Goal: Task Accomplishment & Management: Use online tool/utility

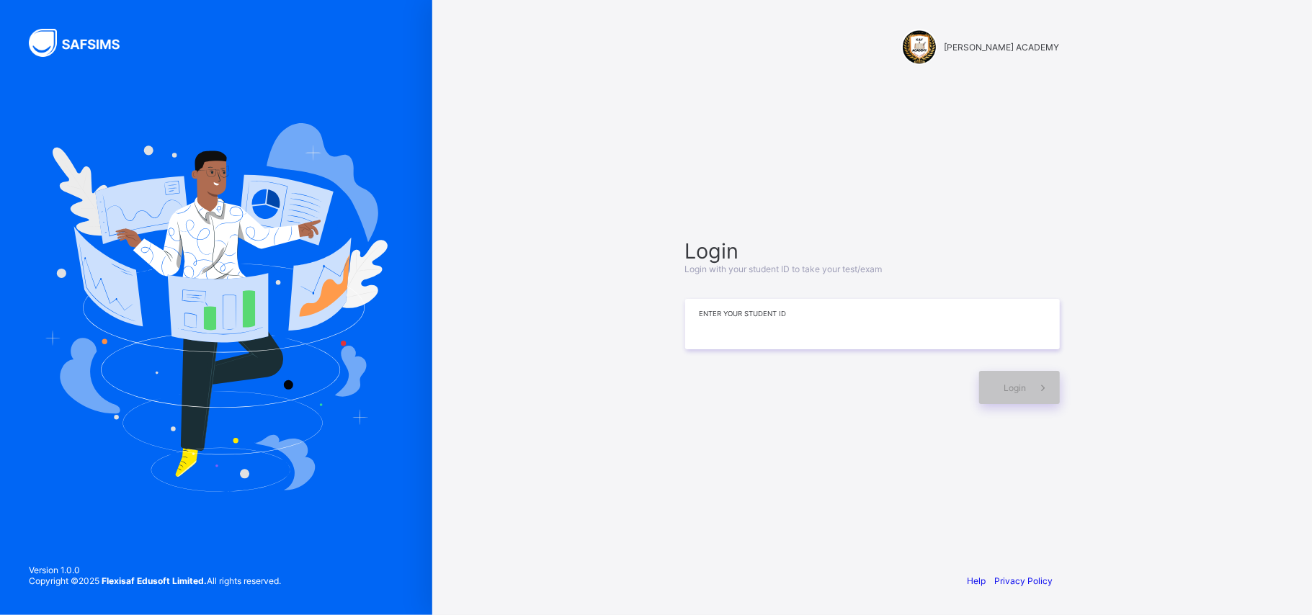
click at [733, 324] on input at bounding box center [872, 324] width 375 height 50
type input "**********"
click at [1035, 395] on span at bounding box center [1043, 387] width 33 height 33
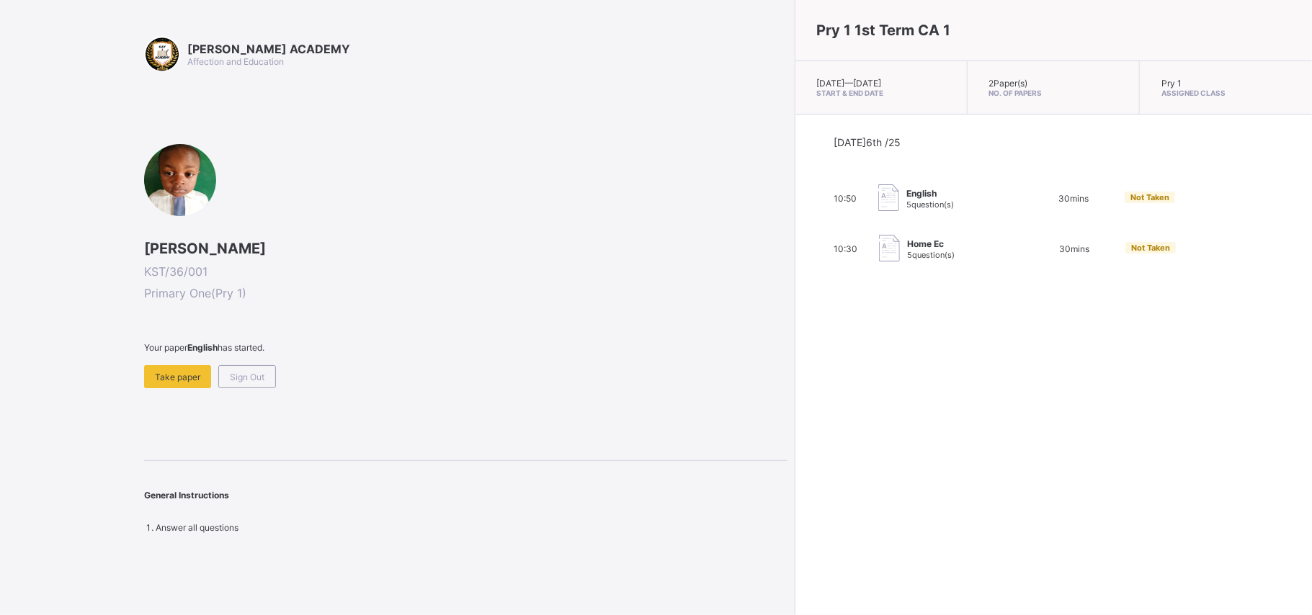
click at [7, 557] on div "KAY ACADEMY Affection and Education Ahmed Aliyu KST/36/001 Primary One ( Pry 1 …" at bounding box center [394, 307] width 788 height 615
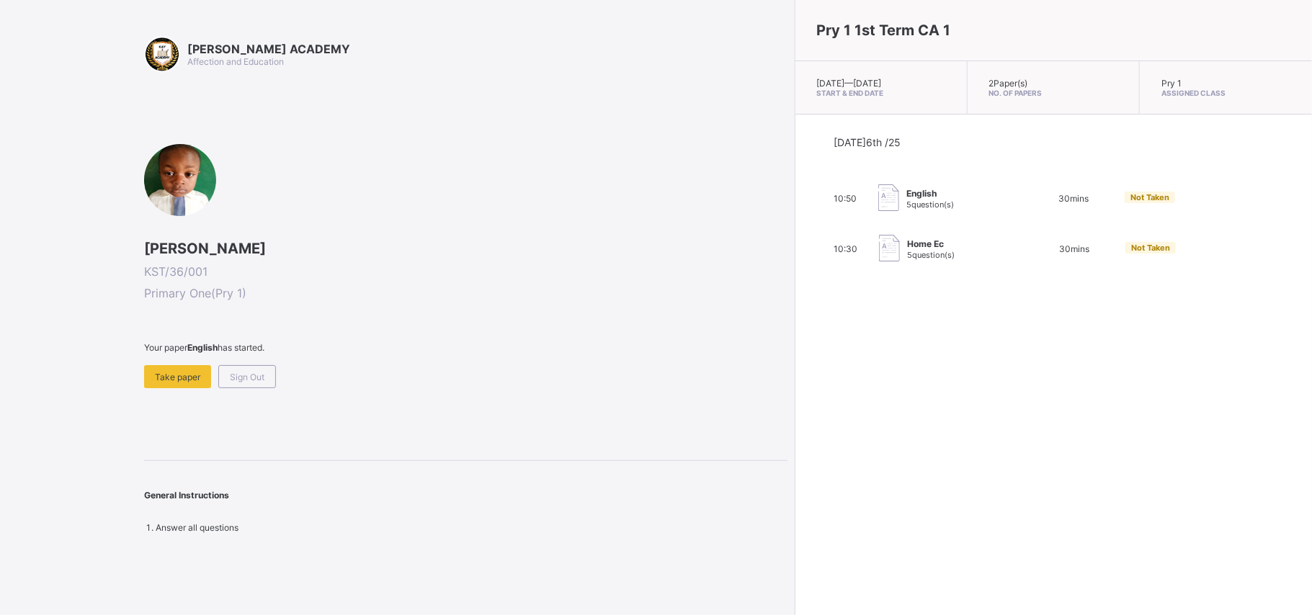
click at [7, 557] on div "KAY ACADEMY Affection and Education Ahmed Aliyu KST/36/001 Primary One ( Pry 1 …" at bounding box center [394, 307] width 788 height 615
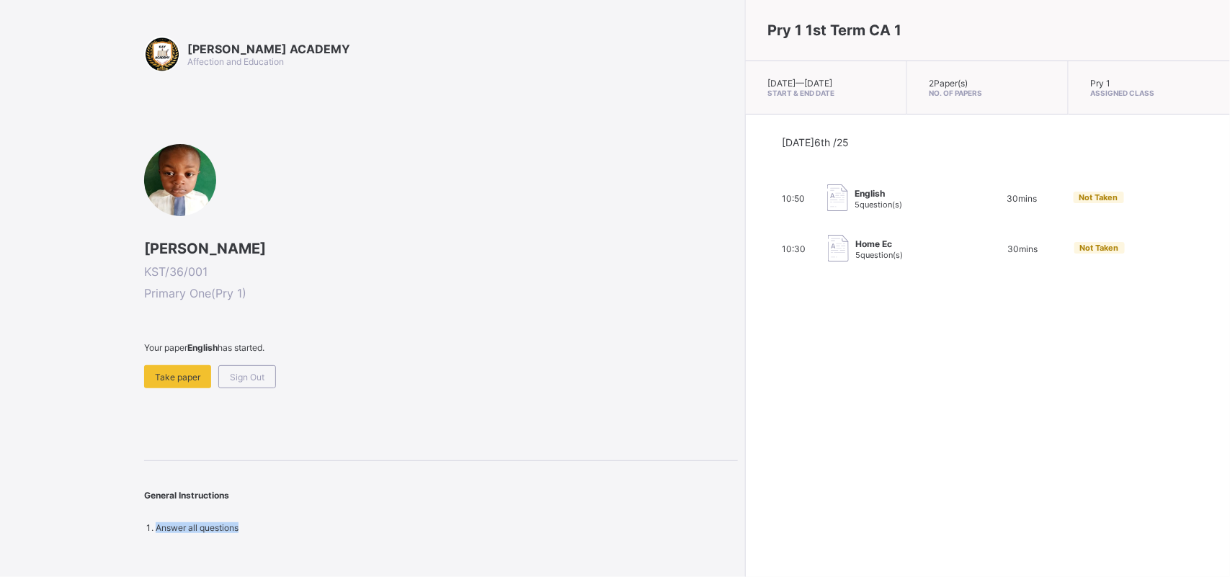
click at [30, 517] on div "KAY ACADEMY Affection and Education Ahmed Aliyu KST/36/001 Primary One ( Pry 1 …" at bounding box center [369, 288] width 738 height 577
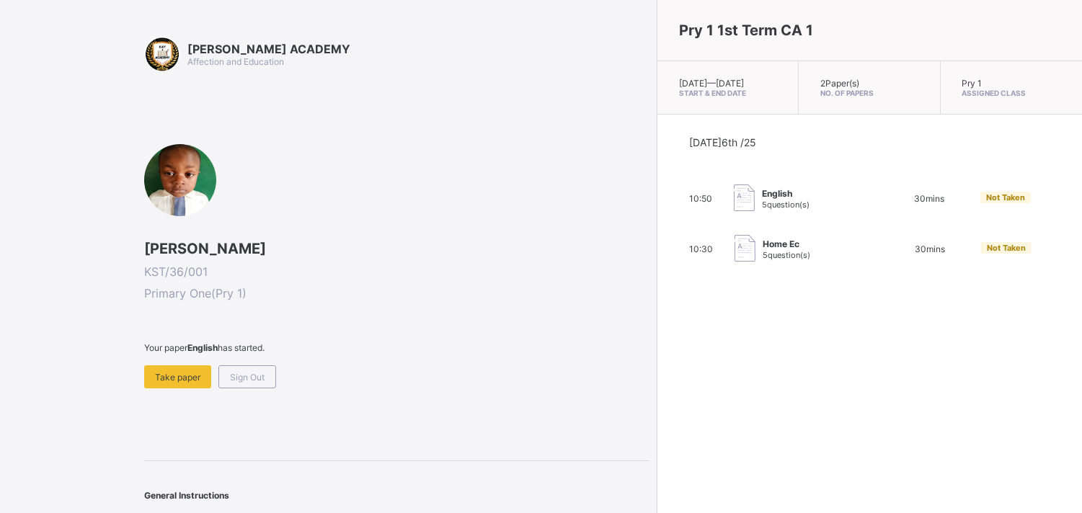
click at [27, 459] on div "KAY ACADEMY Affection and Education Ahmed Aliyu KST/36/001 Primary One ( Pry 1 …" at bounding box center [324, 270] width 649 height 540
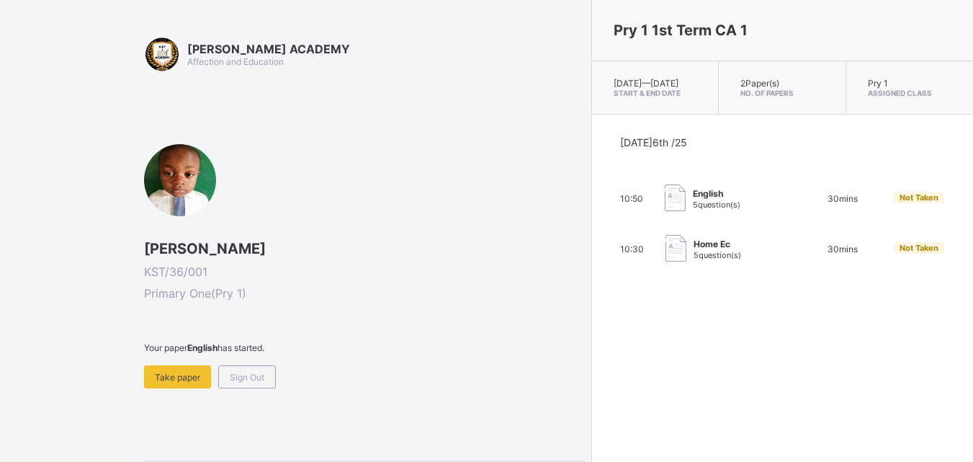
click at [360, 184] on div "Ahmed Aliyu KST/36/001 Primary One ( Pry 1 ) Your paper English has started. Ta…" at bounding box center [364, 266] width 440 height 244
click at [198, 382] on span "Take paper" at bounding box center [177, 377] width 45 height 11
click at [198, 382] on div "KAY ACADEMY Affection and Education Ahmed Aliyu KST/36/001 Primary One ( Pry 1 …" at bounding box center [486, 270] width 973 height 540
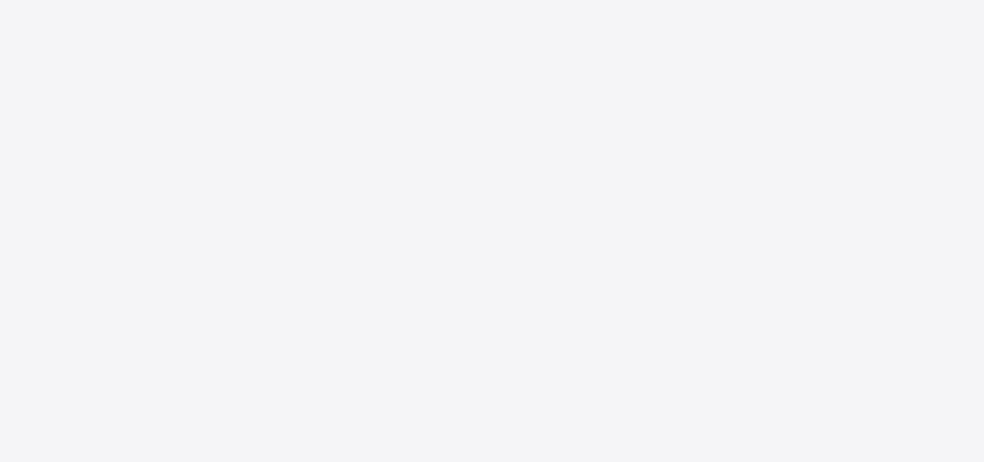
click at [198, 382] on div "New Update Available Hello there, You can install SAFSIMS on your device for ea…" at bounding box center [492, 231] width 984 height 462
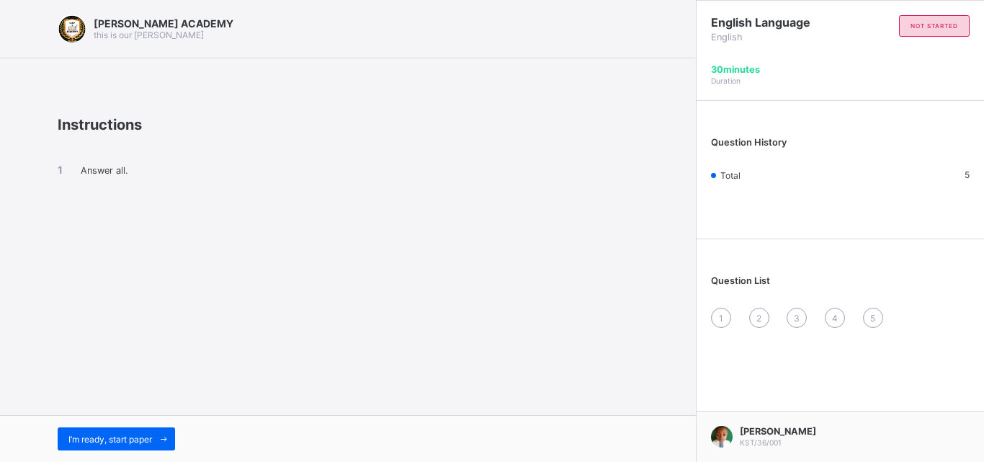
click at [158, 427] on div "I’m ready, start paper" at bounding box center [348, 438] width 696 height 47
click at [164, 443] on icon at bounding box center [164, 438] width 11 height 9
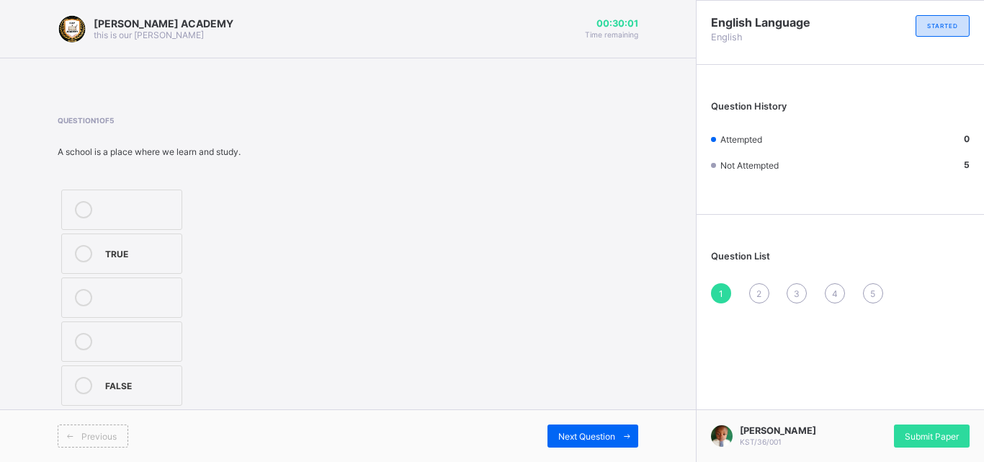
click at [85, 265] on label "TRUE" at bounding box center [121, 253] width 121 height 40
click at [610, 432] on span "Next Question" at bounding box center [586, 436] width 57 height 11
click at [84, 280] on label "Moo moo" at bounding box center [121, 297] width 121 height 40
click at [628, 452] on div "Previous Next Question" at bounding box center [348, 435] width 696 height 53
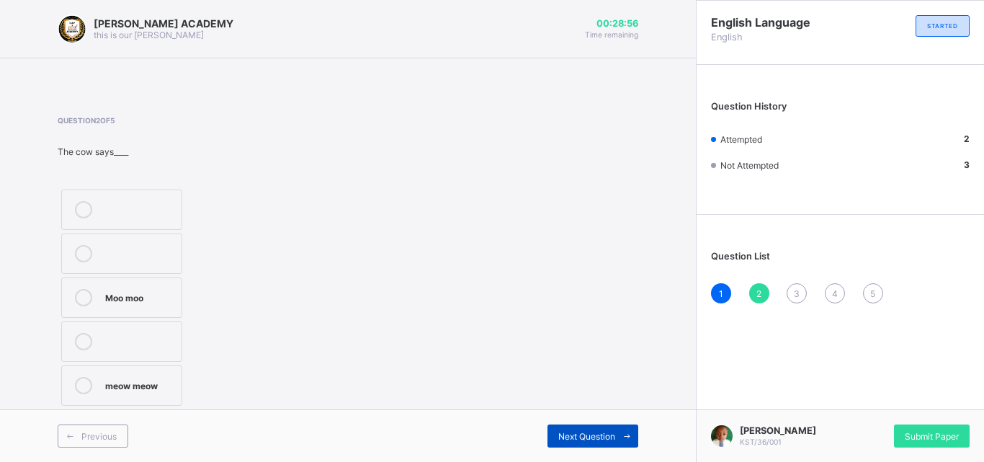
click at [628, 435] on icon at bounding box center [627, 436] width 11 height 9
click at [356, 110] on div "Question 3 of 5 The sheep says____ woof woof Baa baa" at bounding box center [348, 262] width 581 height 336
click at [104, 393] on label "Baa baa" at bounding box center [121, 385] width 121 height 40
click at [586, 436] on span "Next Question" at bounding box center [586, 436] width 57 height 11
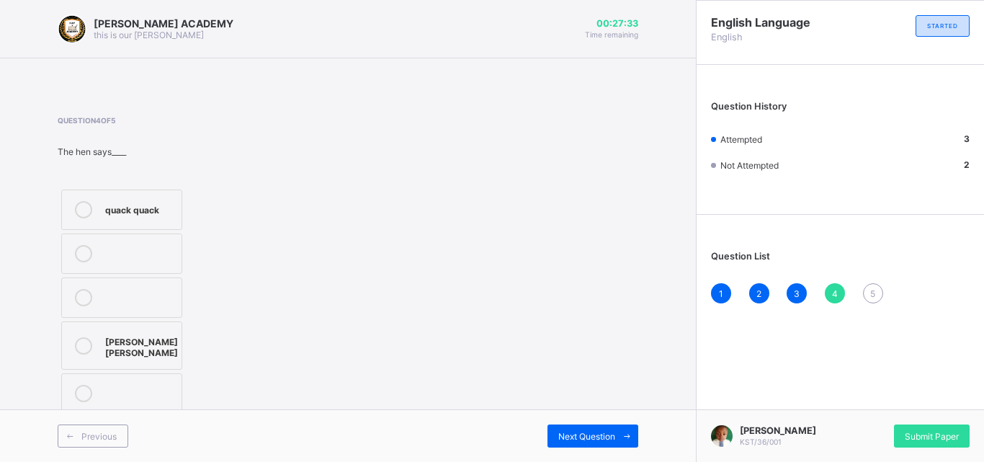
click at [107, 344] on div "Cluck cluck" at bounding box center [141, 345] width 73 height 25
click at [610, 437] on span "Next Question" at bounding box center [586, 436] width 57 height 11
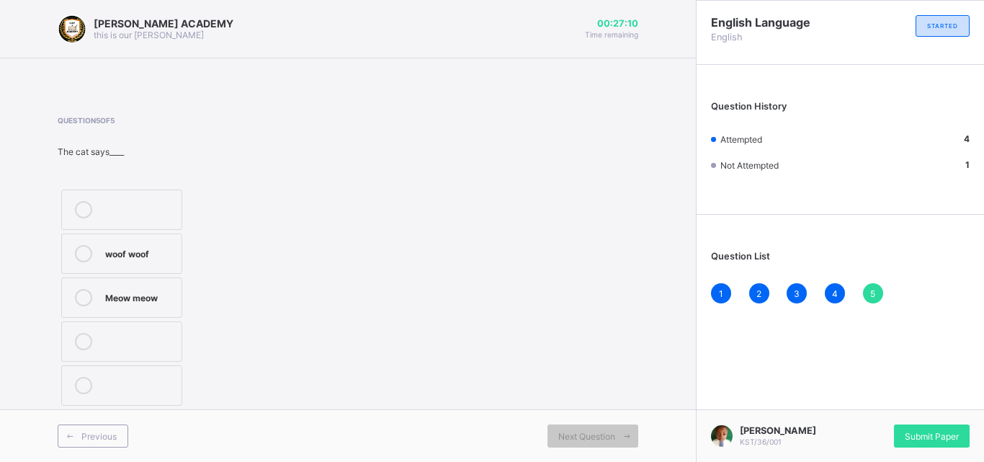
click at [84, 294] on icon at bounding box center [83, 297] width 17 height 17
click at [947, 442] on div "Submit Paper" at bounding box center [932, 435] width 76 height 23
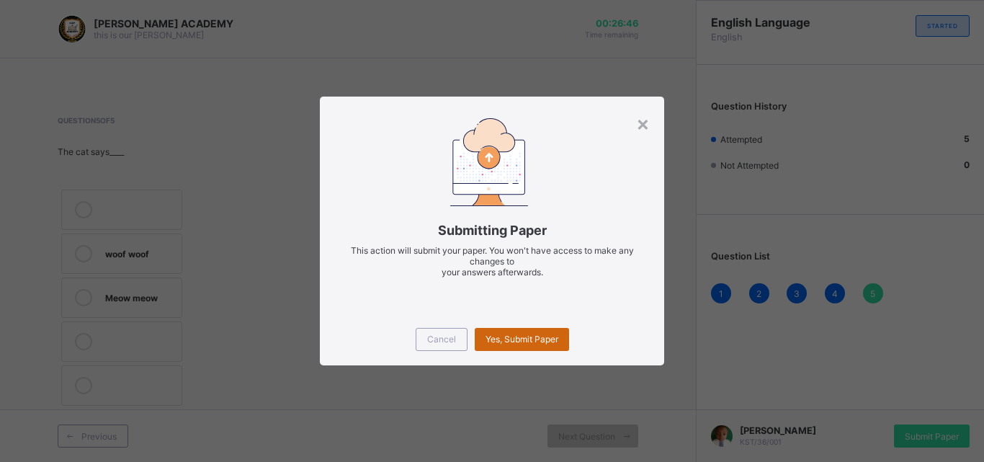
click at [550, 336] on span "Yes, Submit Paper" at bounding box center [522, 339] width 73 height 11
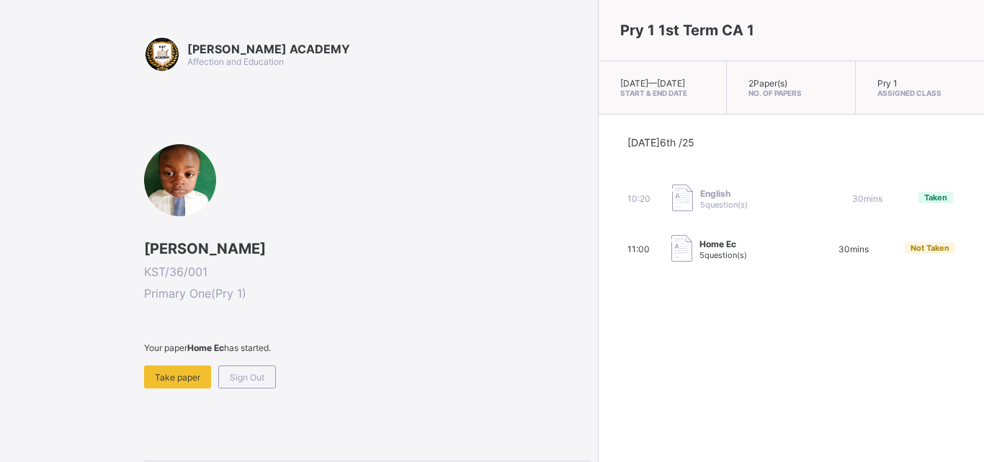
click at [598, 336] on div "Pry 1 1st Term CA 1 Mon, Oct 6th 2025 — Sat, Oct 11th 2025 Start & End Date 2 P…" at bounding box center [791, 231] width 386 height 462
click at [154, 383] on div "Take paper" at bounding box center [177, 376] width 67 height 23
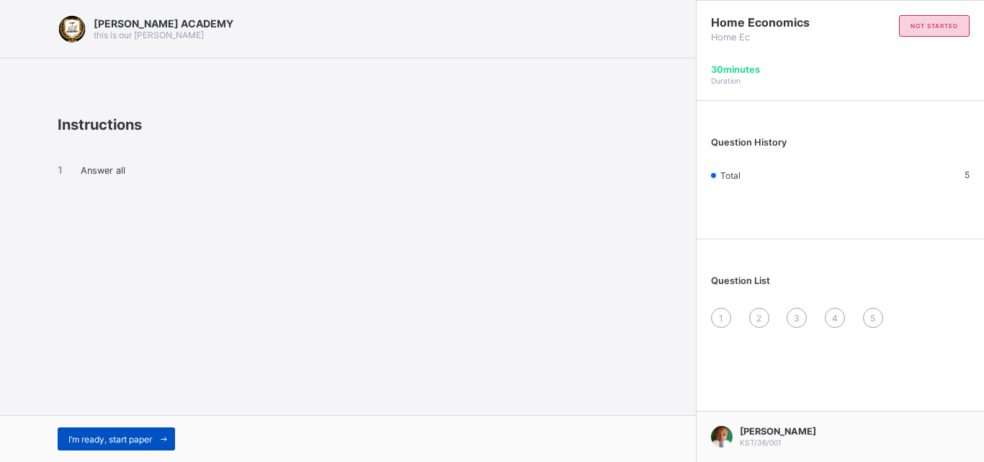
click at [147, 445] on div "I’m ready, start paper" at bounding box center [116, 438] width 117 height 23
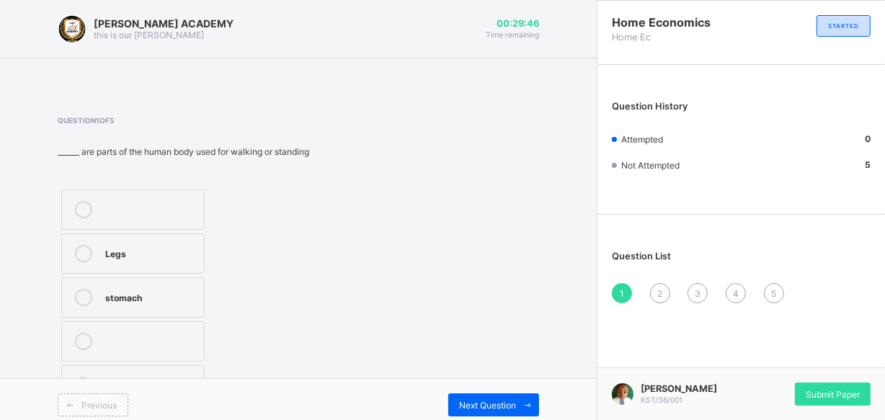
click at [133, 251] on div "Legs" at bounding box center [151, 252] width 92 height 14
click at [539, 413] on span at bounding box center [527, 404] width 23 height 23
click at [94, 295] on div at bounding box center [83, 297] width 29 height 17
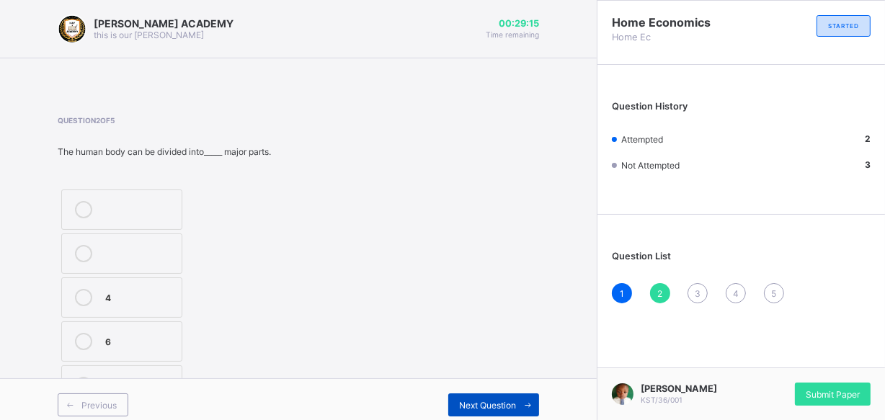
click at [487, 400] on span "Next Question" at bounding box center [487, 405] width 57 height 11
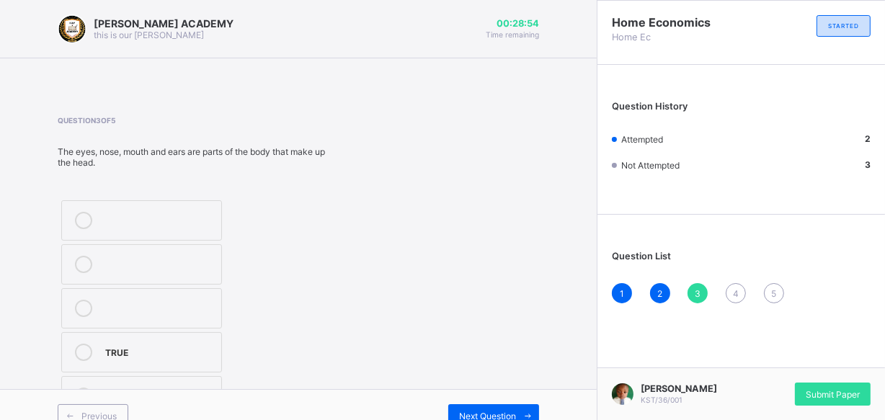
click at [90, 349] on icon at bounding box center [83, 352] width 17 height 17
click at [533, 416] on icon at bounding box center [527, 415] width 11 height 9
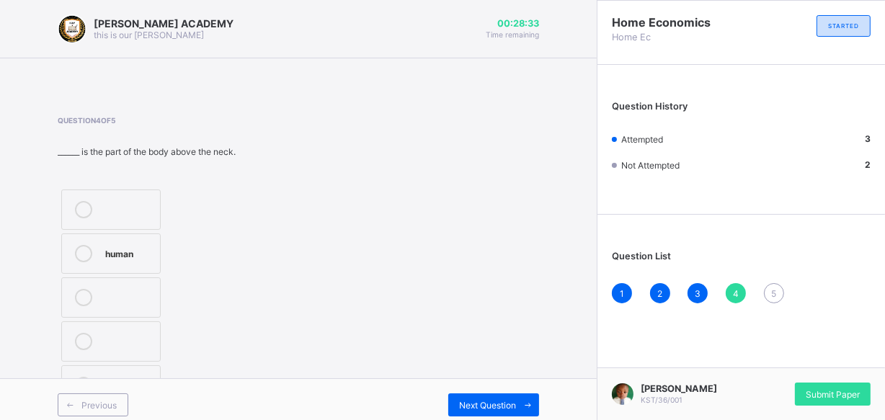
scroll to position [10, 0]
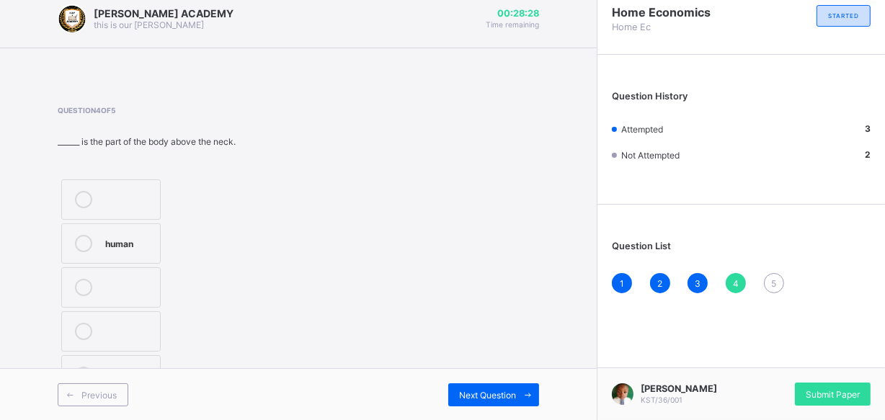
click at [418, 349] on div "Question 4 of 5 ______ is the part of the body above the neck. human Head" at bounding box center [298, 252] width 481 height 293
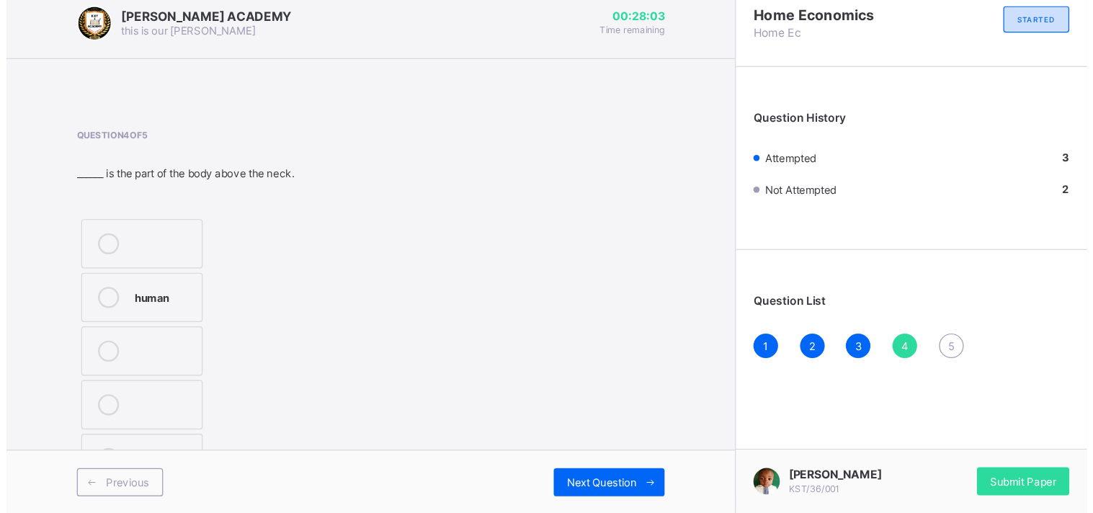
scroll to position [0, 0]
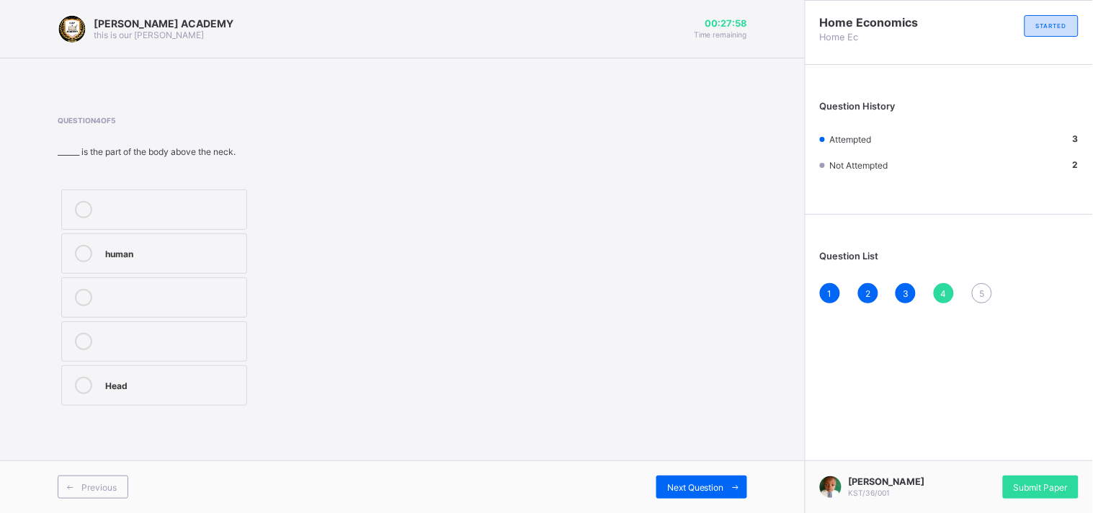
click at [326, 356] on div "human Head" at bounding box center [219, 297] width 322 height 223
click at [88, 386] on icon at bounding box center [83, 385] width 17 height 17
click at [721, 478] on div "Next Question" at bounding box center [701, 487] width 91 height 23
click at [239, 197] on label "Grooming" at bounding box center [154, 209] width 186 height 40
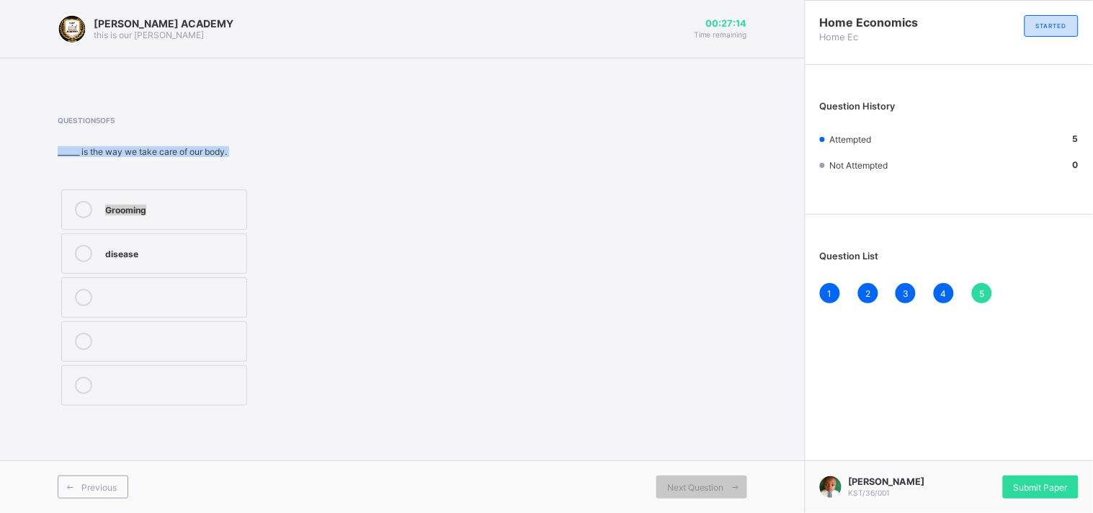
drag, startPoint x: 241, startPoint y: 195, endPoint x: 779, endPoint y: 178, distance: 538.5
click at [578, 112] on div "Question 5 of 5 ______ is the way we take care of our body. Grooming disease" at bounding box center [403, 262] width 690 height 336
click at [1067, 492] on span "Submit Paper" at bounding box center [1041, 487] width 54 height 11
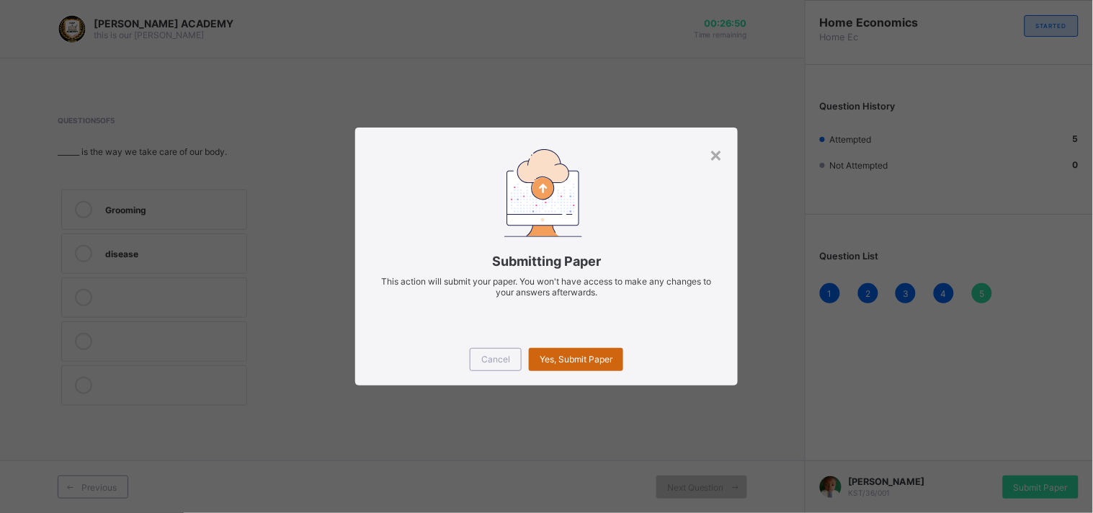
click at [563, 362] on span "Yes, Submit Paper" at bounding box center [576, 359] width 73 height 11
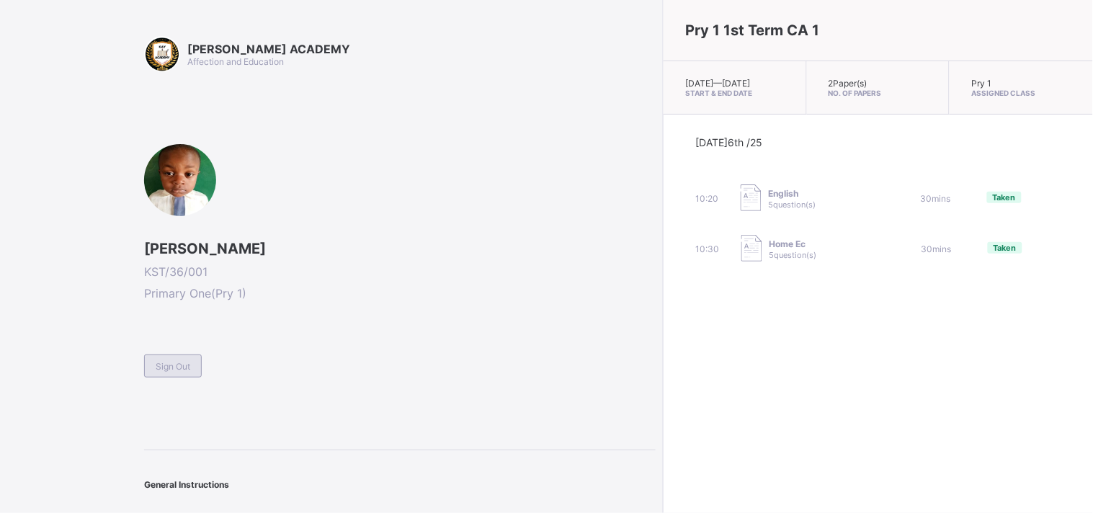
click at [182, 365] on span "Sign Out" at bounding box center [173, 366] width 35 height 11
click at [182, 365] on div "KAY ACADEMY Affection and Education Ahmed Aliyu KST/36/001 Primary One ( Pry 1 …" at bounding box center [400, 279] width 512 height 486
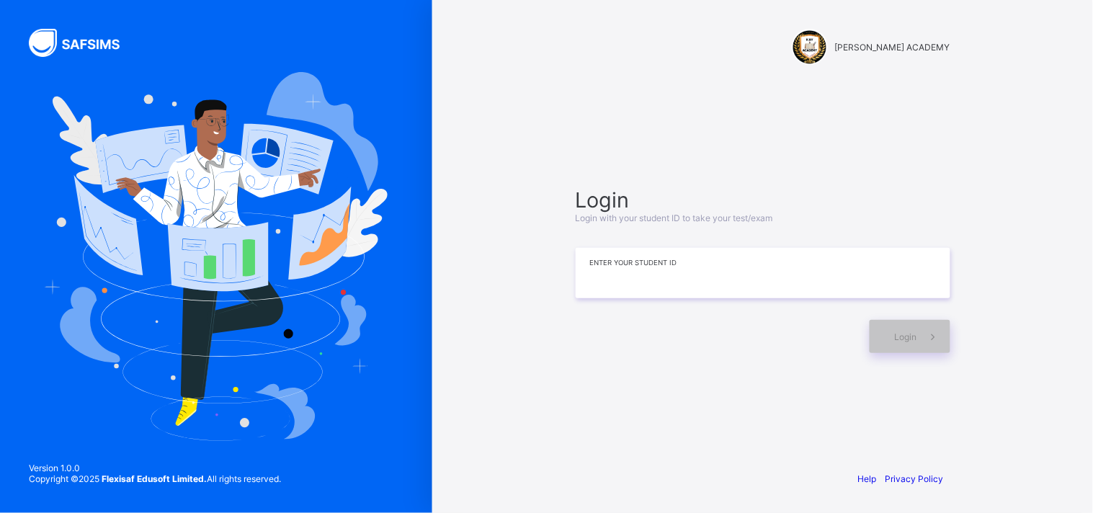
click at [634, 265] on input at bounding box center [763, 273] width 375 height 50
type input "*"
type input "**********"
click at [927, 343] on span at bounding box center [933, 336] width 33 height 33
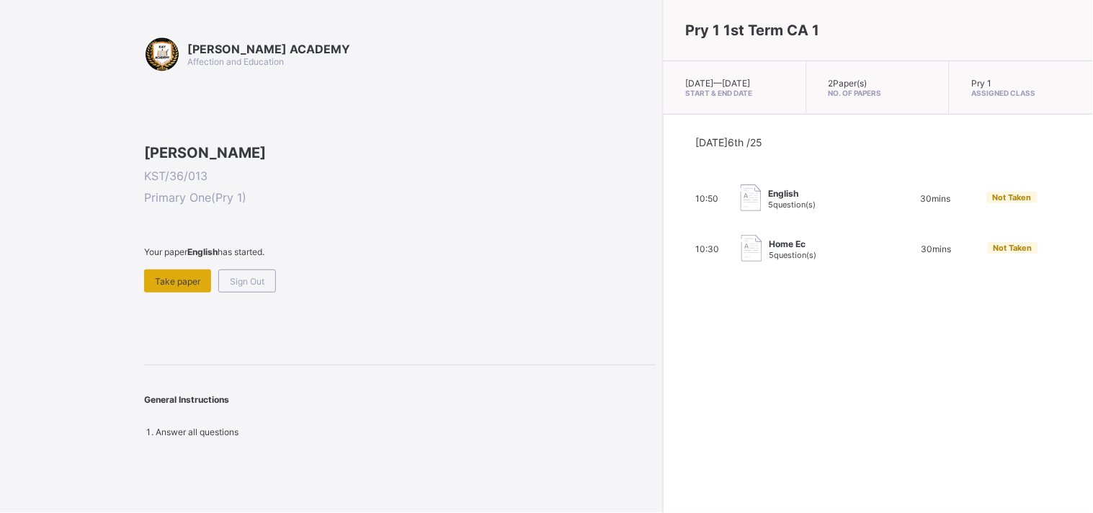
click at [179, 287] on span "Take paper" at bounding box center [177, 281] width 45 height 11
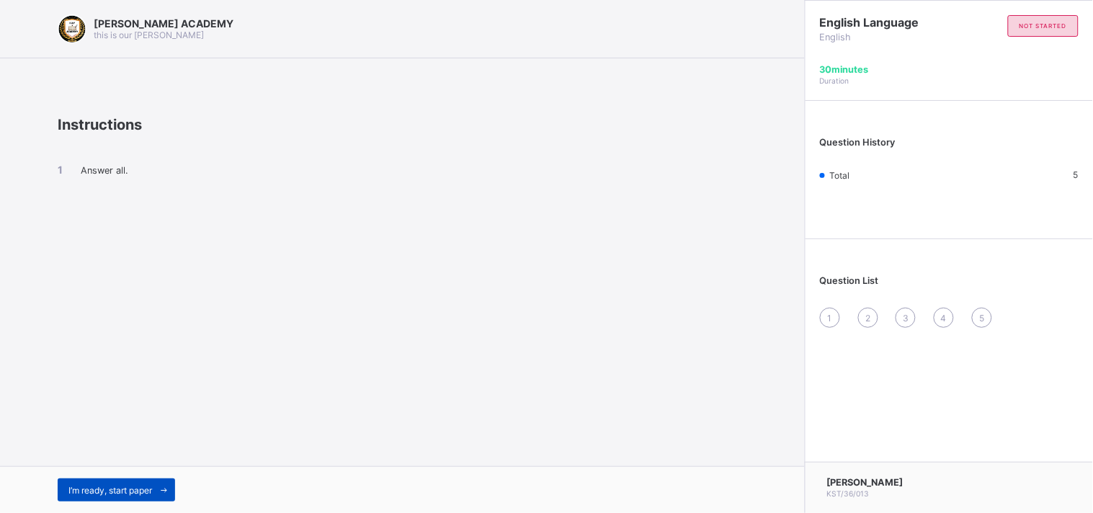
click at [141, 486] on span "I’m ready, start paper" at bounding box center [110, 490] width 84 height 11
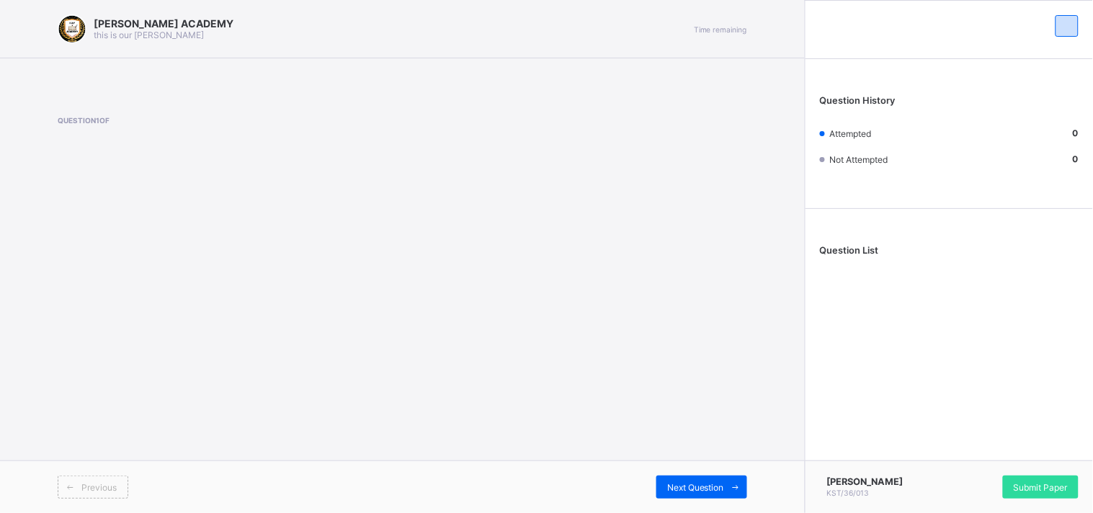
click at [141, 486] on div "Previous" at bounding box center [230, 487] width 345 height 23
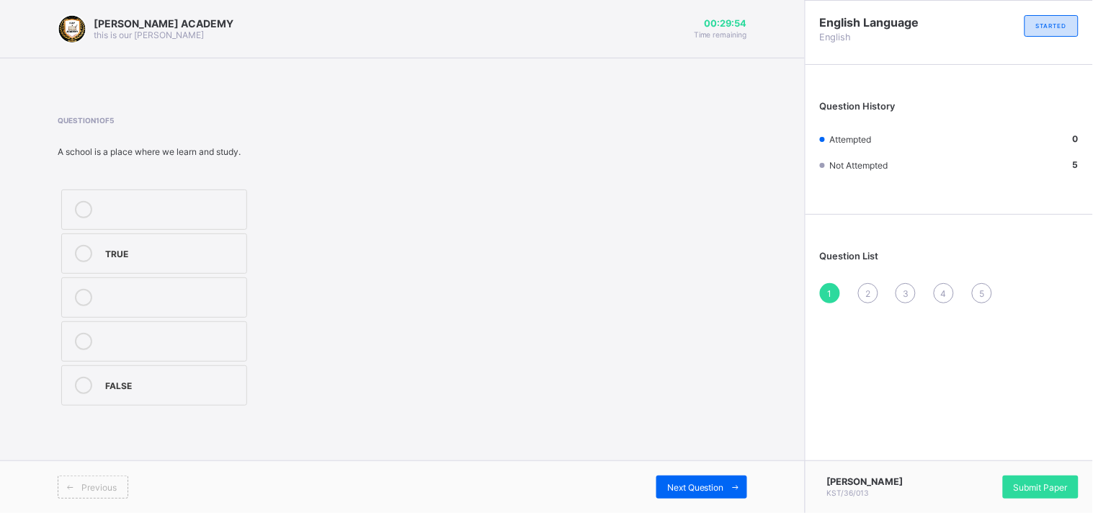
click at [130, 260] on div "TRUE" at bounding box center [172, 253] width 134 height 17
click at [695, 490] on span "Next Question" at bounding box center [695, 487] width 57 height 11
click at [704, 433] on div "KAY ACADEMY this is our motton 00:29:38 Time remaining Question 2 of 5 The cow …" at bounding box center [402, 256] width 805 height 513
click at [216, 310] on label "Moo moo" at bounding box center [154, 297] width 186 height 40
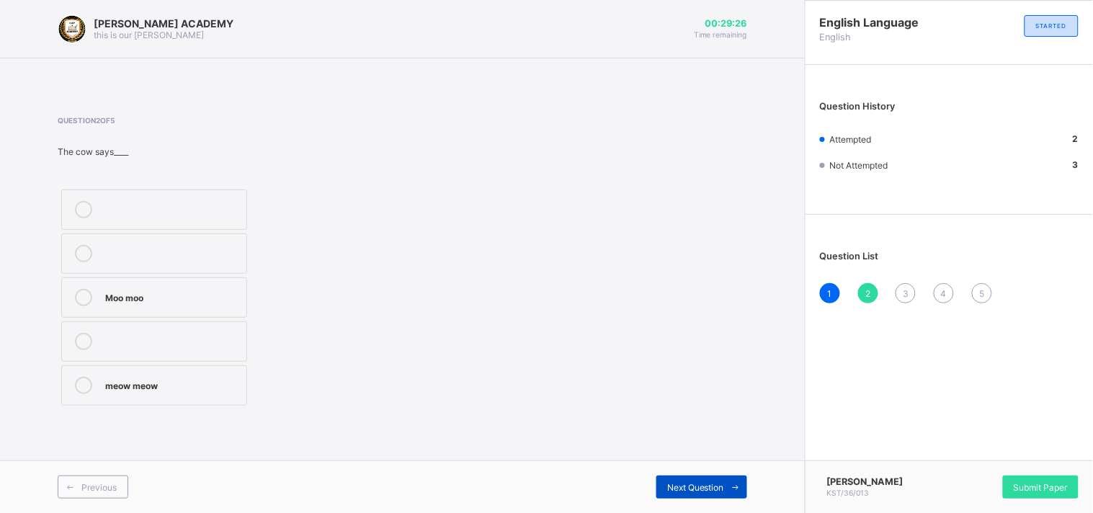
click at [713, 492] on span "Next Question" at bounding box center [695, 487] width 57 height 11
click at [149, 385] on div "Baa baa" at bounding box center [172, 384] width 134 height 14
click at [713, 498] on div "Next Question" at bounding box center [701, 487] width 91 height 23
click at [713, 490] on span "Next Question" at bounding box center [695, 487] width 57 height 11
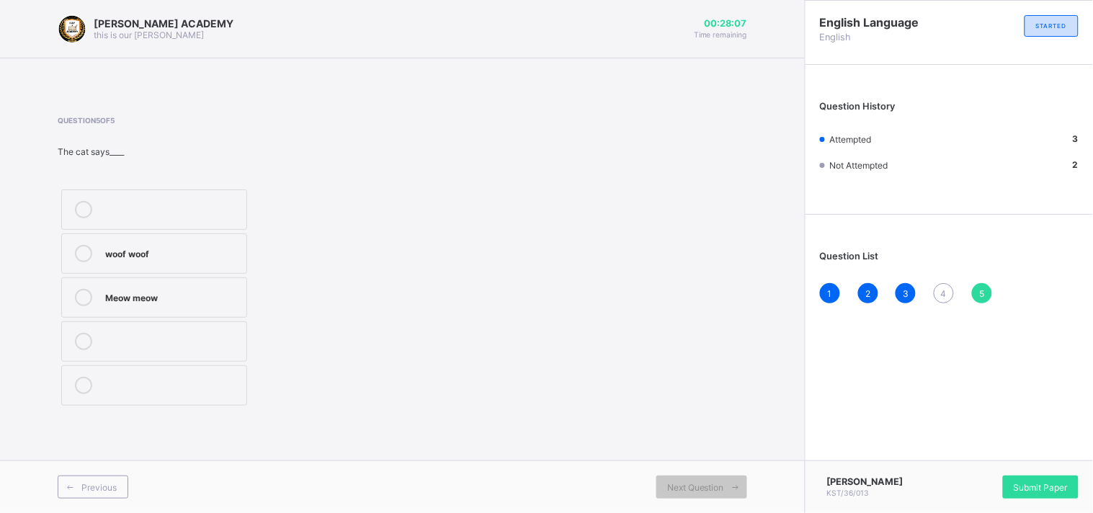
click at [162, 303] on div "Meow meow" at bounding box center [172, 296] width 134 height 14
click at [1033, 490] on span "Submit Paper" at bounding box center [1041, 487] width 54 height 11
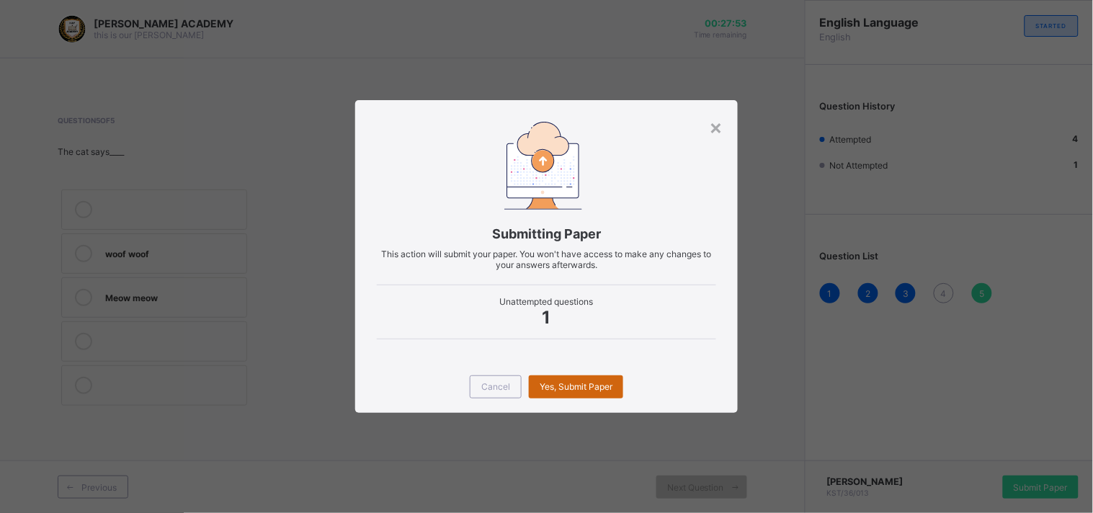
click at [599, 381] on span "Yes, Submit Paper" at bounding box center [576, 386] width 73 height 11
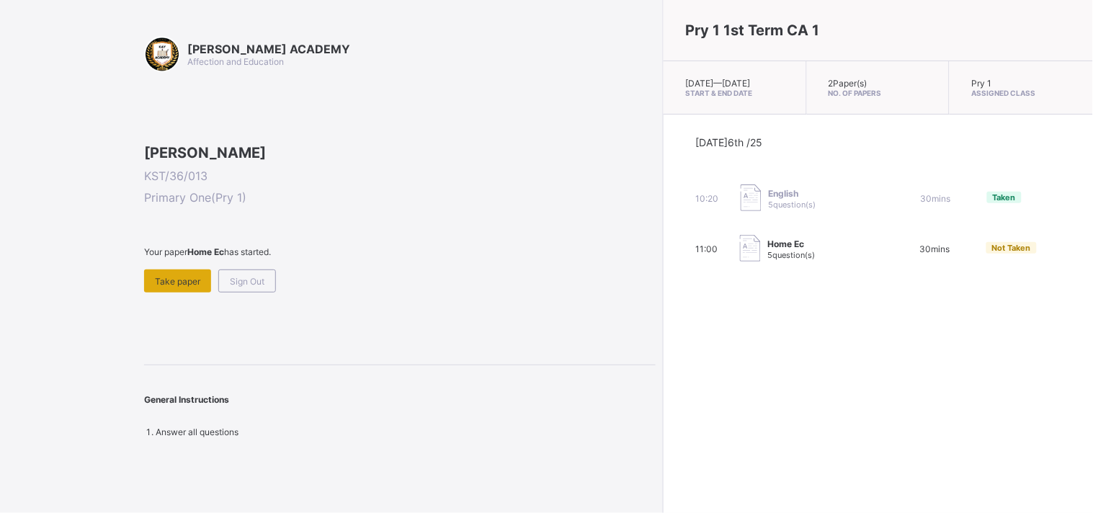
click at [188, 287] on span "Take paper" at bounding box center [177, 281] width 45 height 11
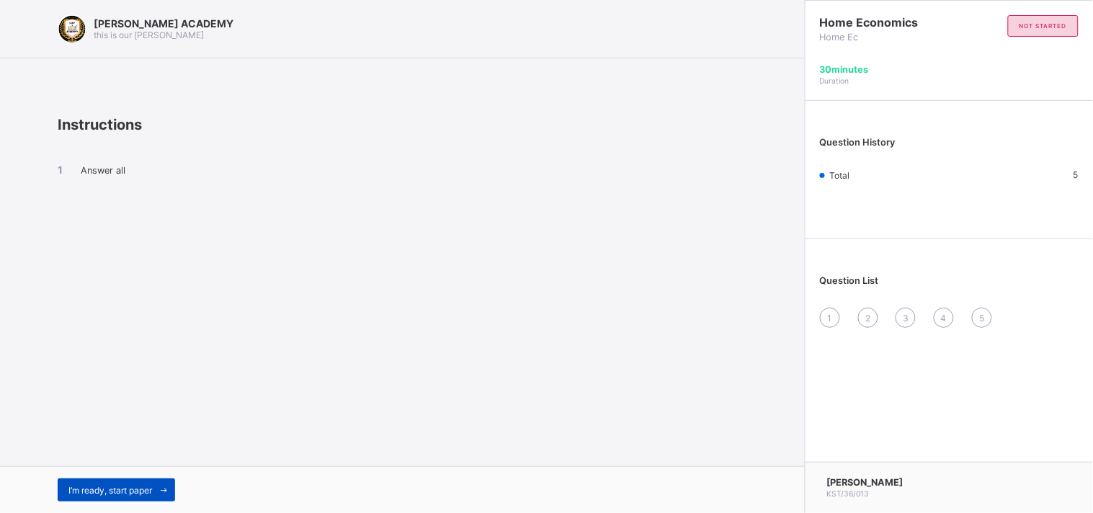
click at [141, 490] on span "I’m ready, start paper" at bounding box center [110, 490] width 84 height 11
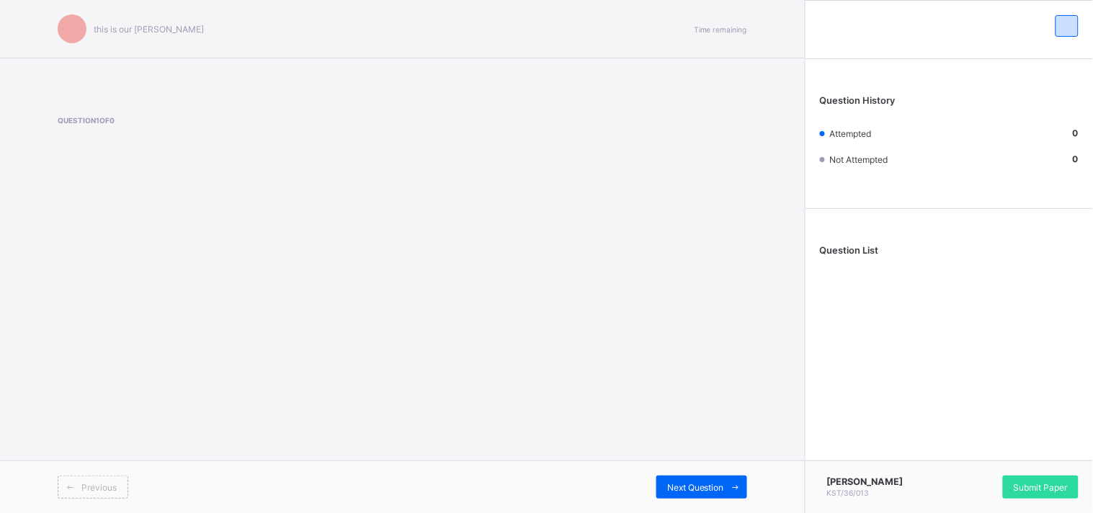
click at [141, 490] on div "Previous" at bounding box center [230, 487] width 345 height 23
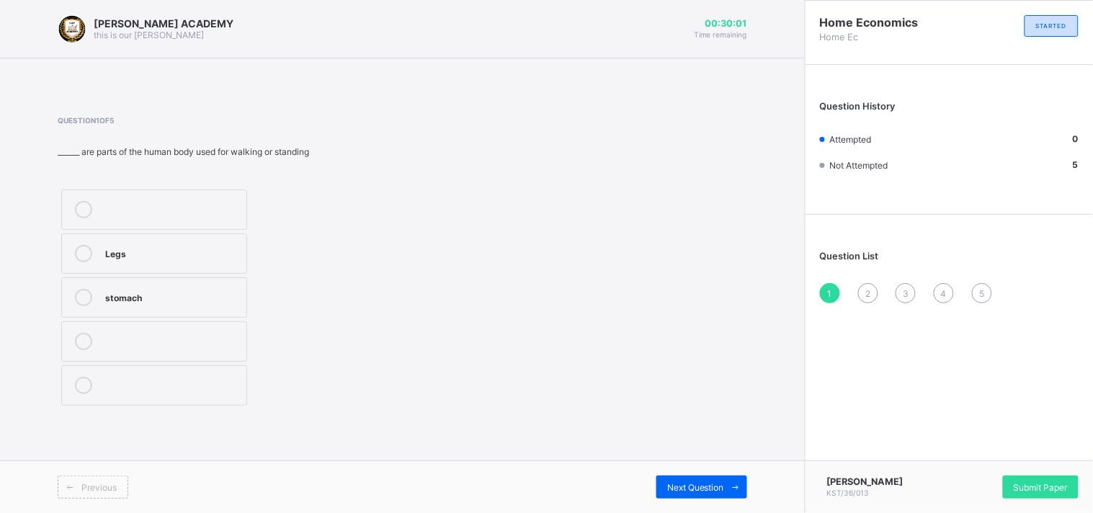
click at [149, 256] on div "Legs" at bounding box center [172, 252] width 134 height 14
click at [739, 484] on icon at bounding box center [736, 487] width 11 height 9
click at [121, 312] on label "4" at bounding box center [154, 297] width 186 height 40
click at [731, 481] on span at bounding box center [735, 487] width 23 height 23
click at [97, 344] on div at bounding box center [83, 341] width 29 height 17
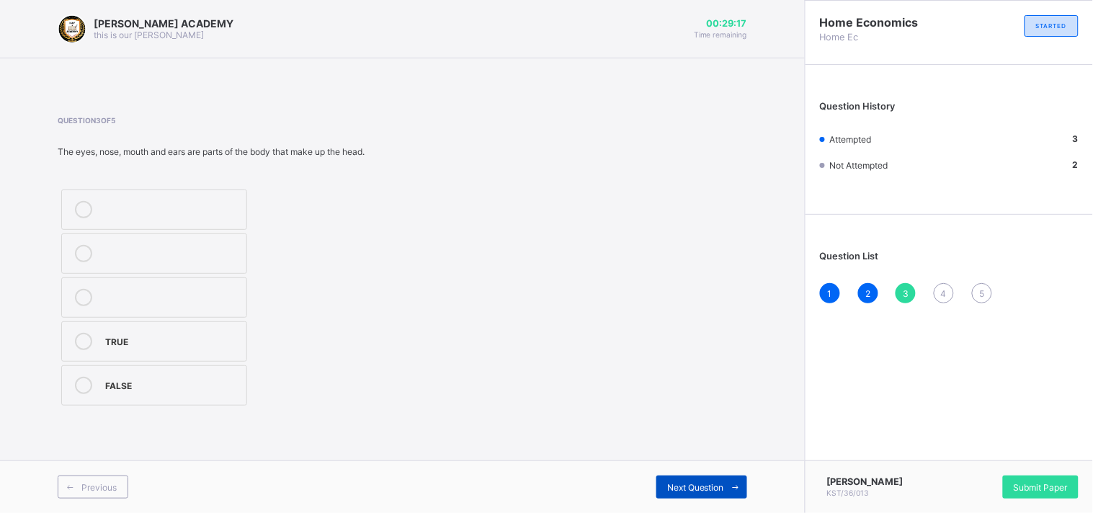
click at [677, 483] on span "Next Question" at bounding box center [695, 487] width 57 height 11
click at [146, 383] on div "Head" at bounding box center [172, 384] width 134 height 14
click at [731, 489] on icon at bounding box center [736, 487] width 11 height 9
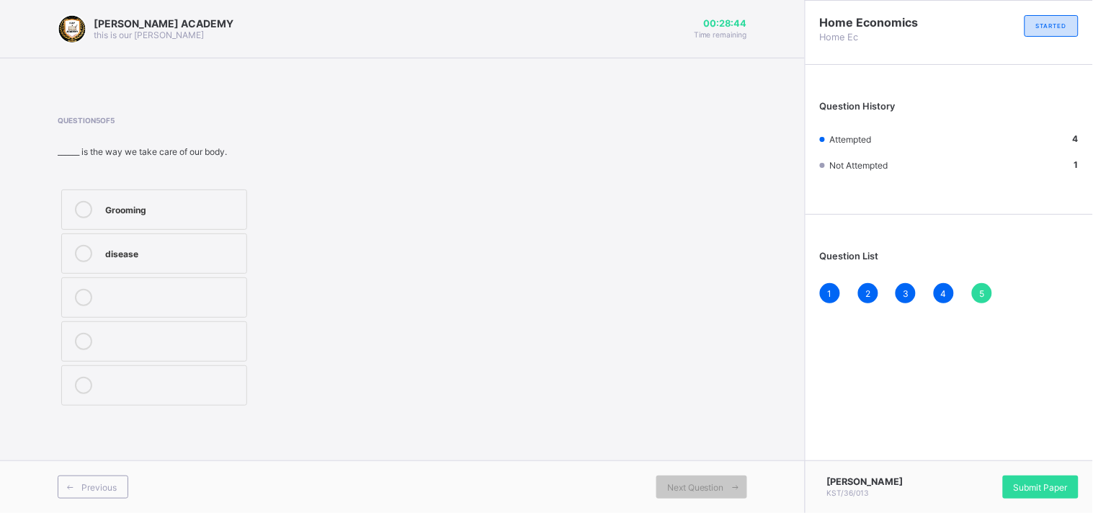
click at [208, 207] on div "Grooming" at bounding box center [172, 208] width 134 height 14
click at [1038, 483] on span "Submit Paper" at bounding box center [1041, 487] width 54 height 11
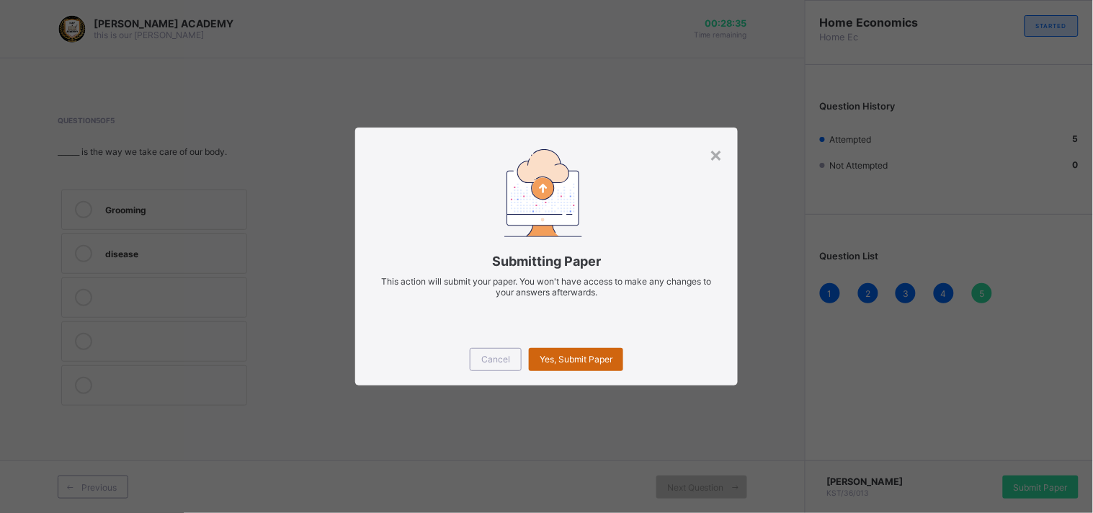
click at [601, 366] on div "Yes, Submit Paper" at bounding box center [576, 359] width 94 height 23
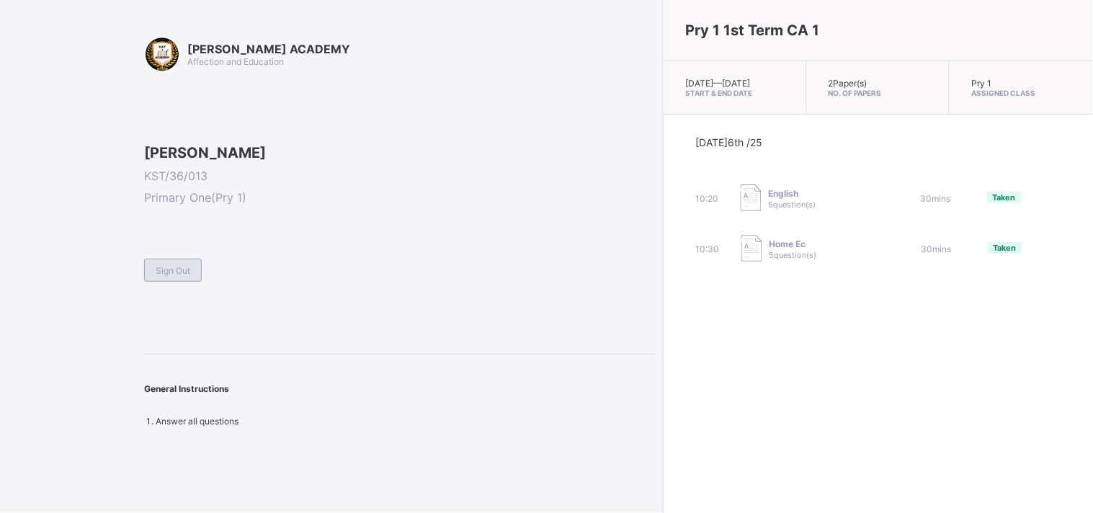
click at [184, 276] on span "Sign Out" at bounding box center [173, 270] width 35 height 11
click at [184, 365] on div "KAY ACADEMY Affection and Education Aisha Baba Sani KST/36/013 Primary One ( Pr…" at bounding box center [400, 231] width 512 height 391
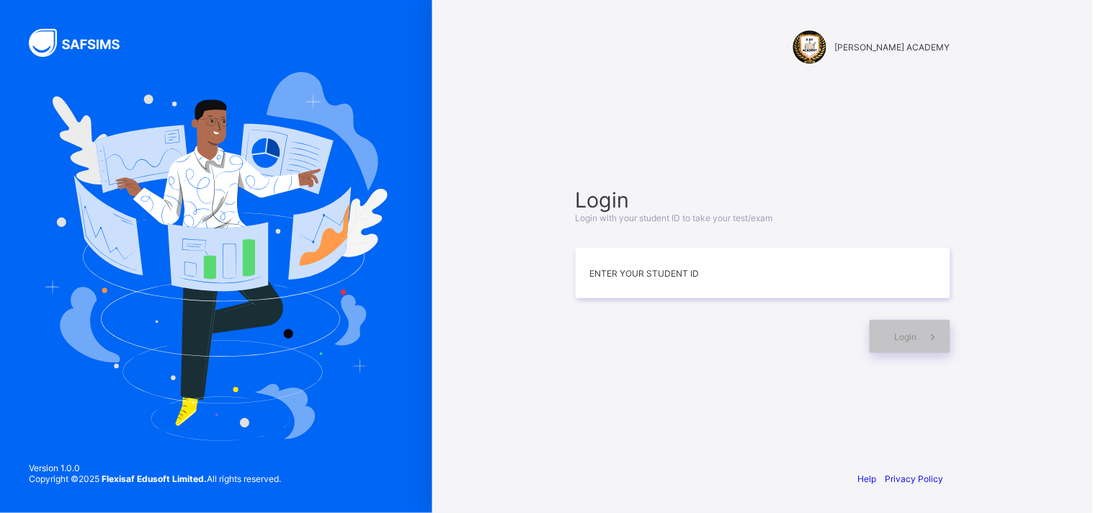
drag, startPoint x: 184, startPoint y: 365, endPoint x: 131, endPoint y: 365, distance: 52.6
click at [131, 365] on img at bounding box center [216, 256] width 343 height 369
click at [653, 285] on input at bounding box center [763, 273] width 375 height 50
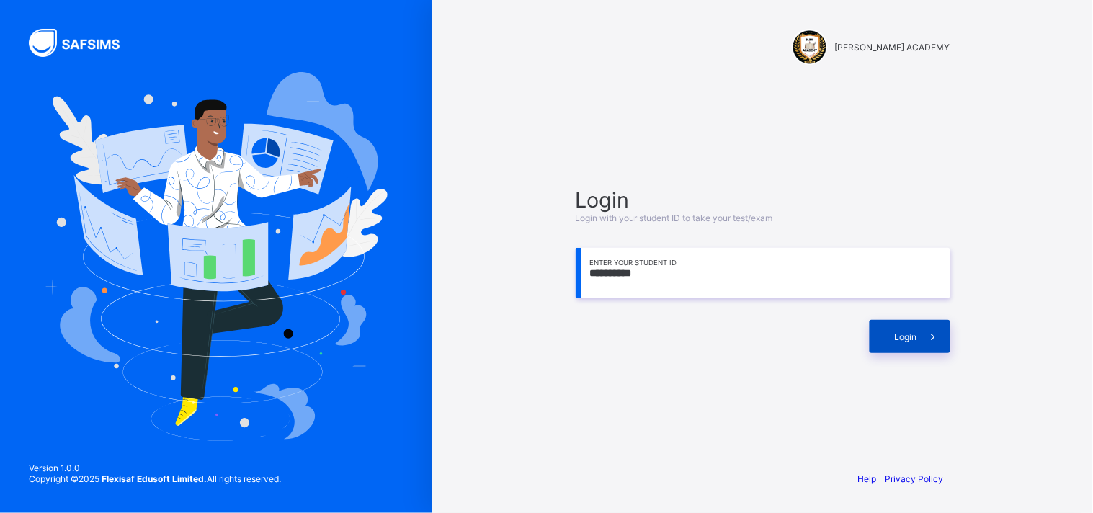
type input "**********"
click at [927, 331] on icon at bounding box center [933, 337] width 15 height 14
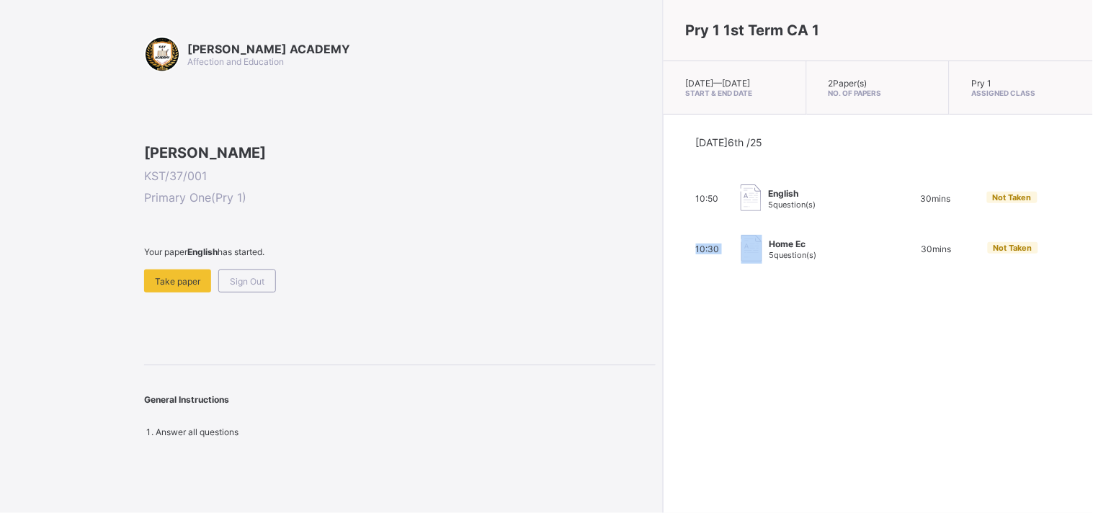
drag, startPoint x: 604, startPoint y: 356, endPoint x: 517, endPoint y: 354, distance: 86.5
click at [517, 354] on div "KAY ACADEMY Affection and Education Muhammad Hashim KST/37/001 Primary One ( Pr…" at bounding box center [546, 256] width 1093 height 513
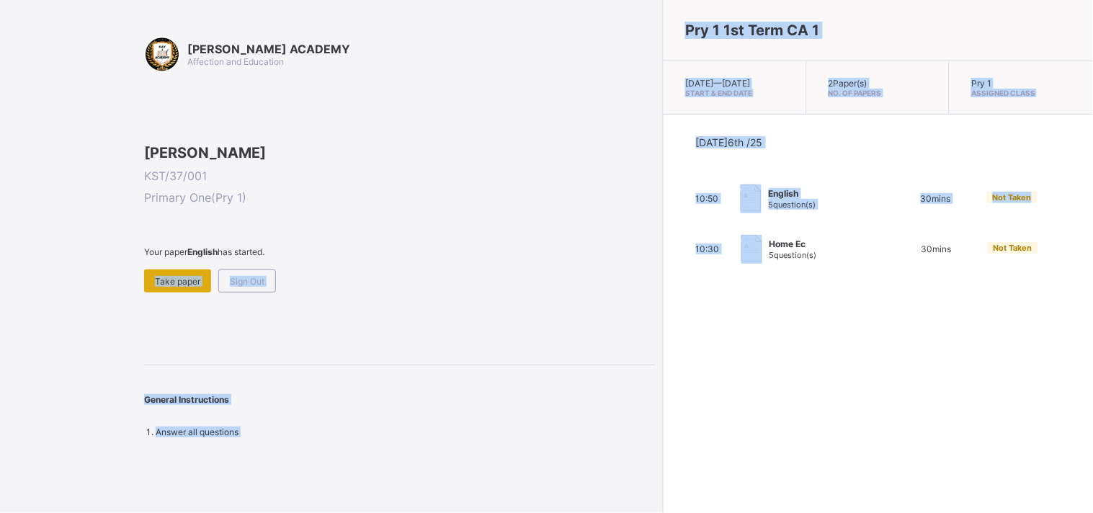
click at [182, 287] on span "Take paper" at bounding box center [177, 281] width 45 height 11
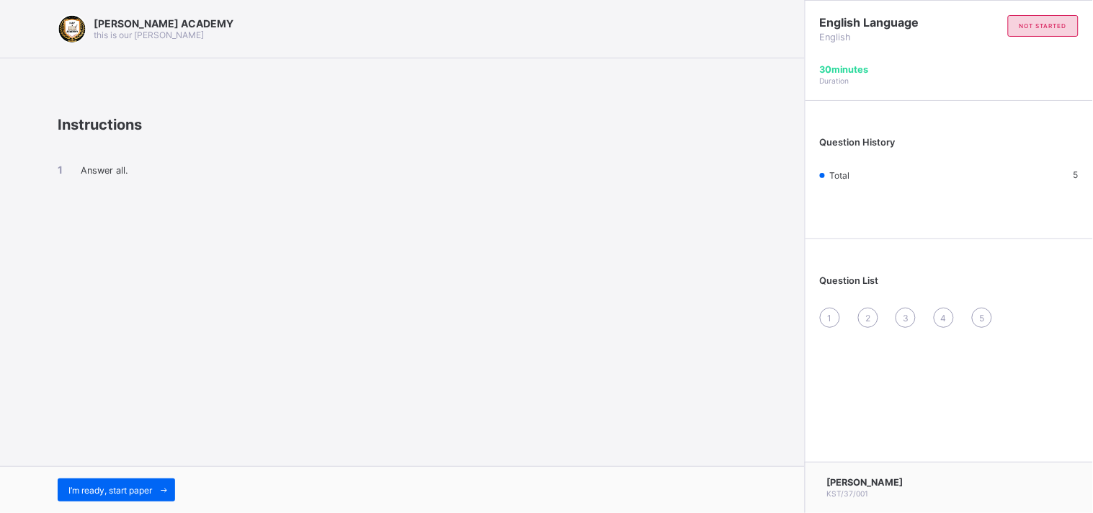
click at [154, 504] on div "I’m ready, start paper" at bounding box center [402, 489] width 805 height 47
click at [159, 493] on span at bounding box center [163, 489] width 23 height 23
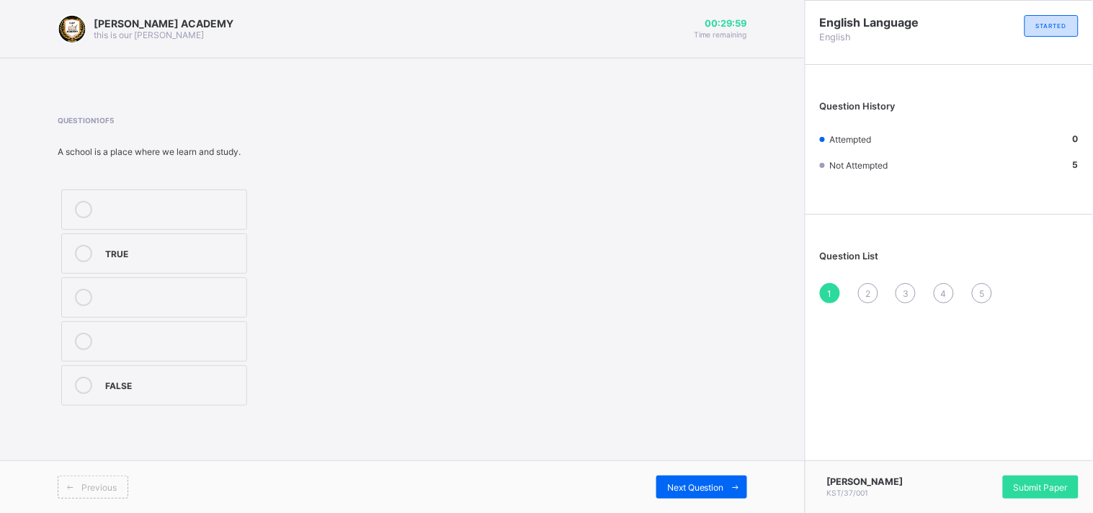
click at [213, 253] on div "TRUE" at bounding box center [172, 252] width 134 height 14
click at [707, 485] on span "Next Question" at bounding box center [695, 487] width 57 height 11
click at [213, 296] on div "Moo moo" at bounding box center [172, 296] width 134 height 14
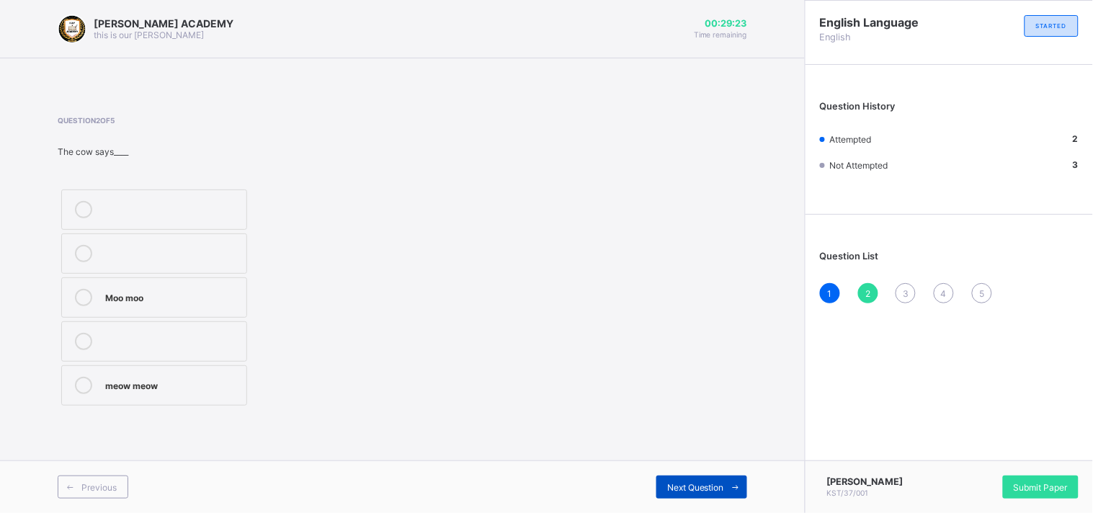
click at [731, 488] on icon at bounding box center [736, 487] width 11 height 9
click at [219, 394] on label "Baa baa" at bounding box center [154, 385] width 186 height 40
click at [726, 486] on span at bounding box center [735, 487] width 23 height 23
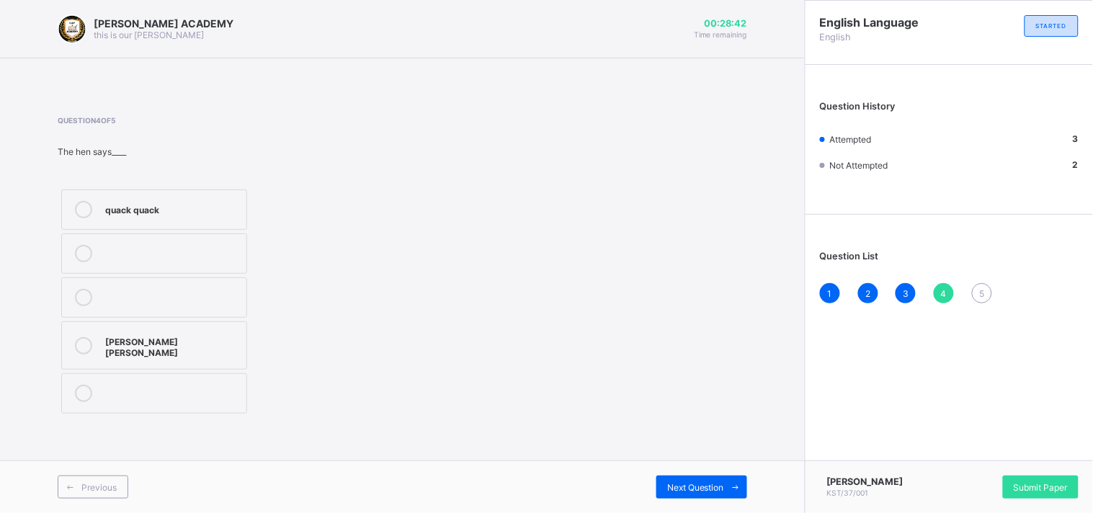
click at [184, 351] on label "Cluck cluck" at bounding box center [154, 345] width 186 height 48
click at [686, 488] on span "Next Question" at bounding box center [695, 487] width 57 height 11
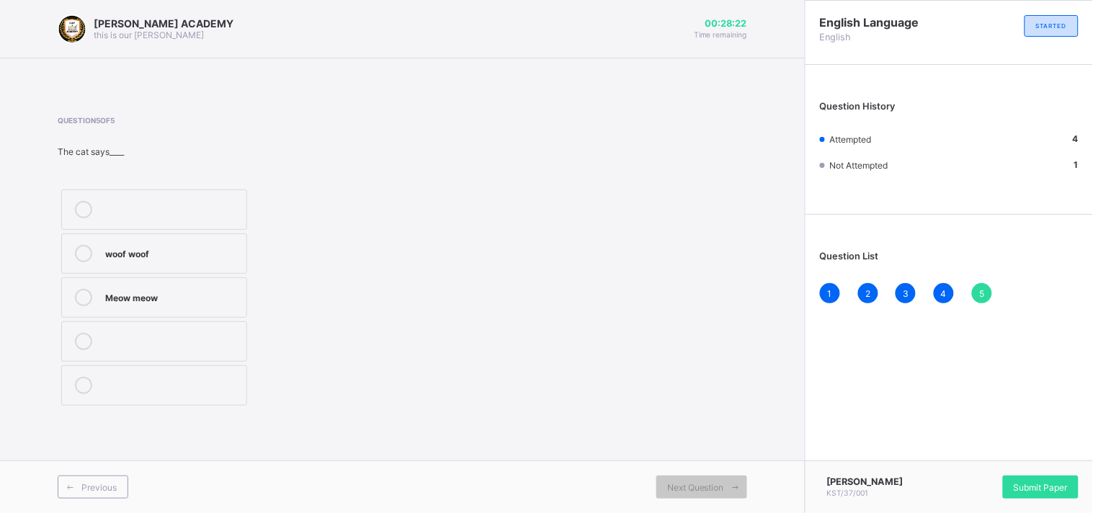
click at [163, 290] on div "Meow meow" at bounding box center [172, 296] width 134 height 14
click at [1021, 488] on span "Submit Paper" at bounding box center [1041, 487] width 54 height 11
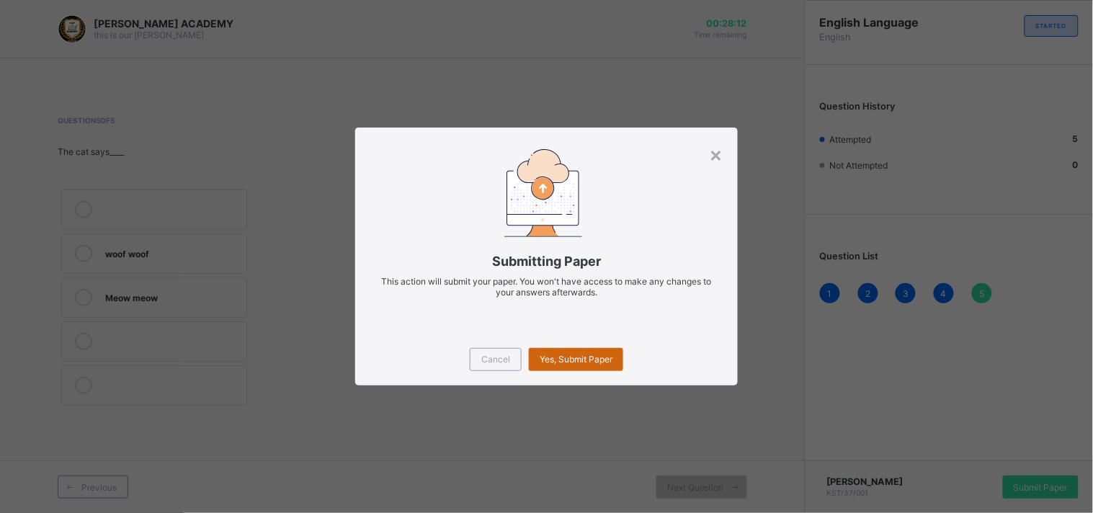
click at [603, 355] on span "Yes, Submit Paper" at bounding box center [576, 359] width 73 height 11
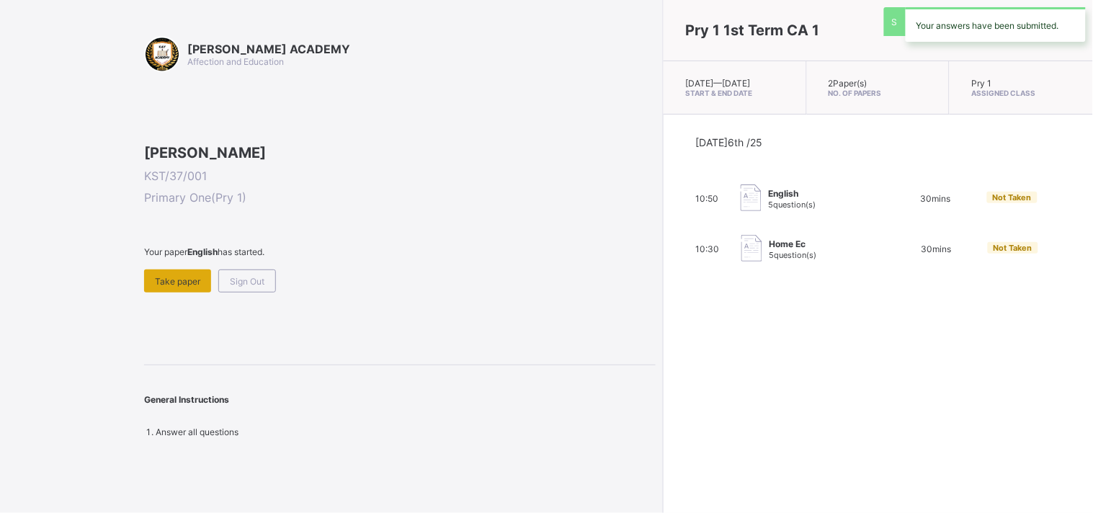
click at [197, 287] on span "Take paper" at bounding box center [177, 281] width 45 height 11
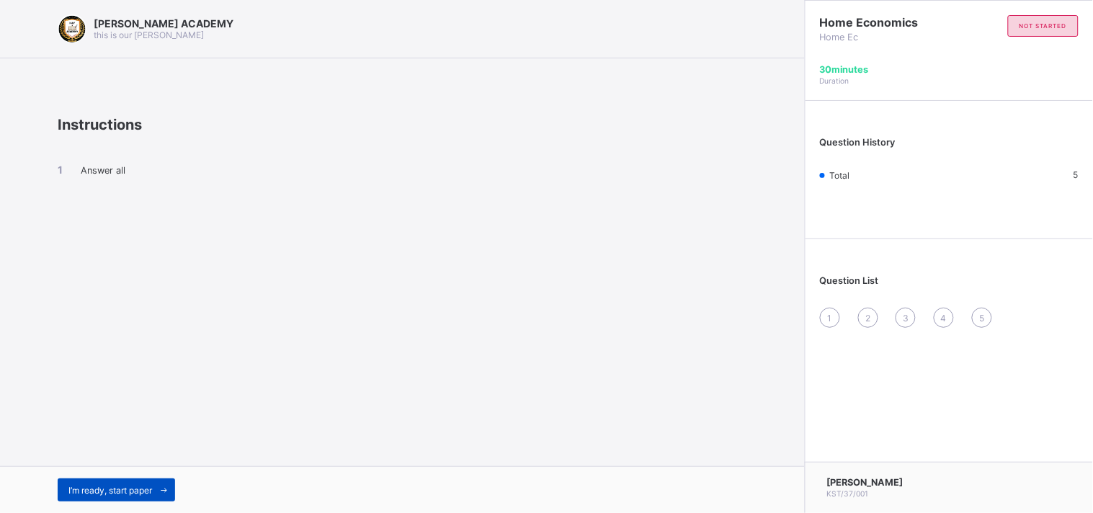
click at [164, 491] on icon at bounding box center [164, 490] width 11 height 9
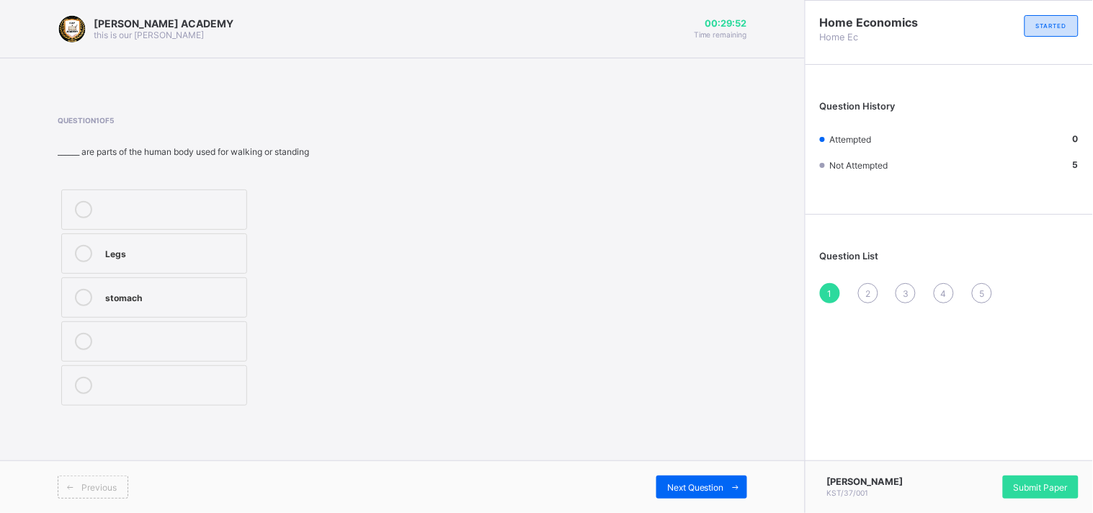
click at [191, 262] on label "Legs" at bounding box center [154, 253] width 186 height 40
click at [726, 486] on span at bounding box center [735, 487] width 23 height 23
click at [166, 314] on label "4" at bounding box center [154, 297] width 186 height 40
click at [715, 491] on span "Next Question" at bounding box center [695, 487] width 57 height 11
click at [134, 334] on div "TRUE" at bounding box center [172, 340] width 134 height 14
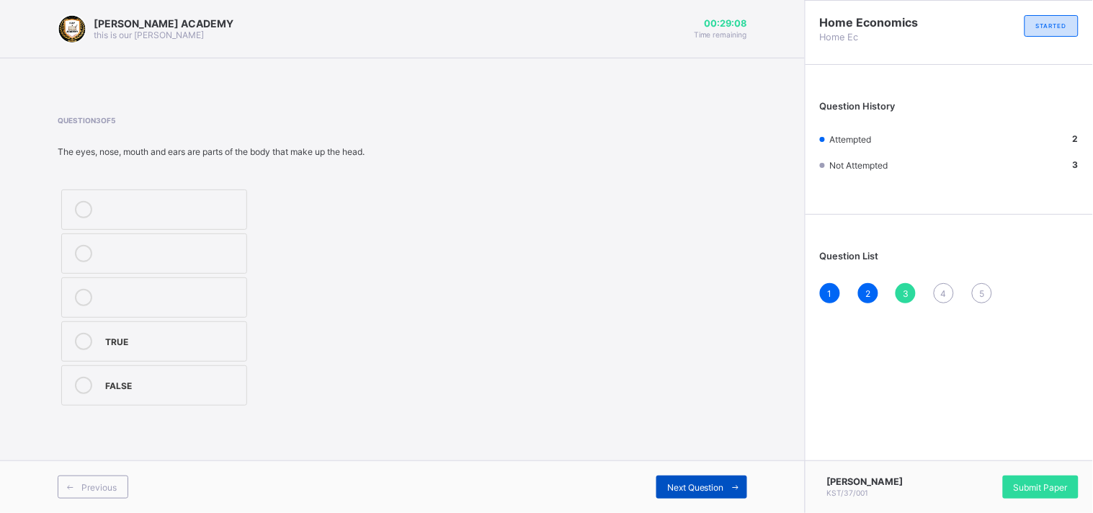
click at [712, 493] on div "Next Question" at bounding box center [701, 487] width 91 height 23
click at [164, 375] on label "Head" at bounding box center [154, 385] width 186 height 40
click at [695, 481] on div "Next Question" at bounding box center [701, 487] width 91 height 23
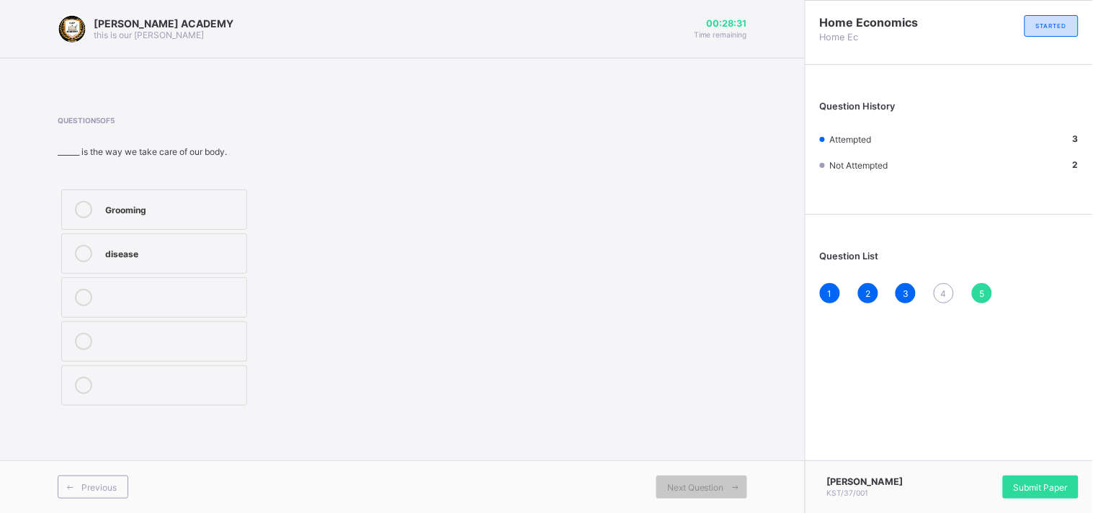
drag, startPoint x: 526, startPoint y: 432, endPoint x: 469, endPoint y: 331, distance: 115.8
click at [469, 331] on div "KAY ACADEMY this is our motton 00:28:31 Time remaining Question 5 of 5 ______ i…" at bounding box center [402, 256] width 805 height 513
click at [220, 210] on div "Grooming" at bounding box center [172, 208] width 134 height 14
drag, startPoint x: 1076, startPoint y: 506, endPoint x: 1068, endPoint y: 493, distance: 15.2
click at [1068, 493] on div "Muhammad Hashim KST/37/001 Submit Paper" at bounding box center [949, 486] width 288 height 53
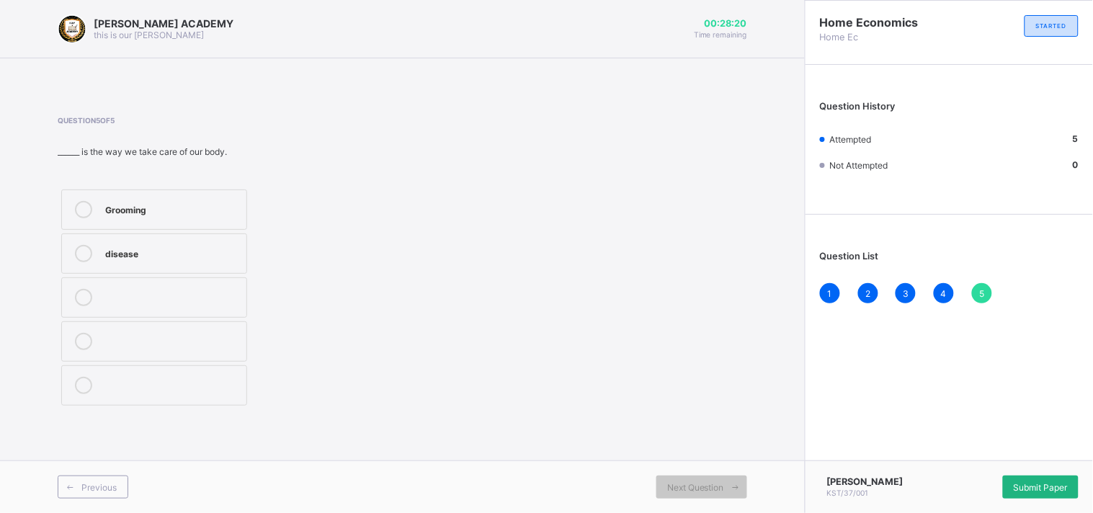
click at [1068, 493] on div "Submit Paper" at bounding box center [1041, 487] width 76 height 23
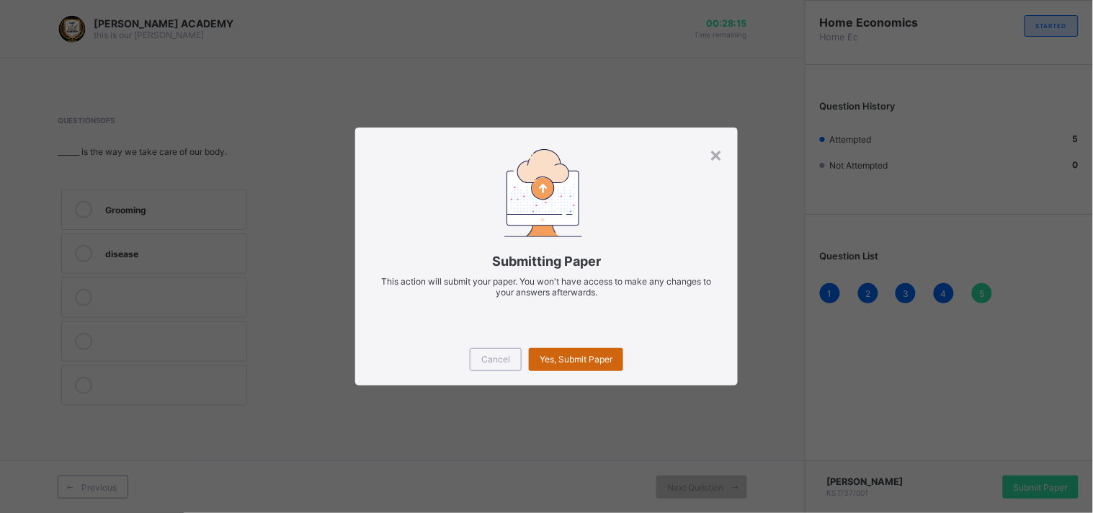
click at [601, 365] on div "Yes, Submit Paper" at bounding box center [576, 359] width 94 height 23
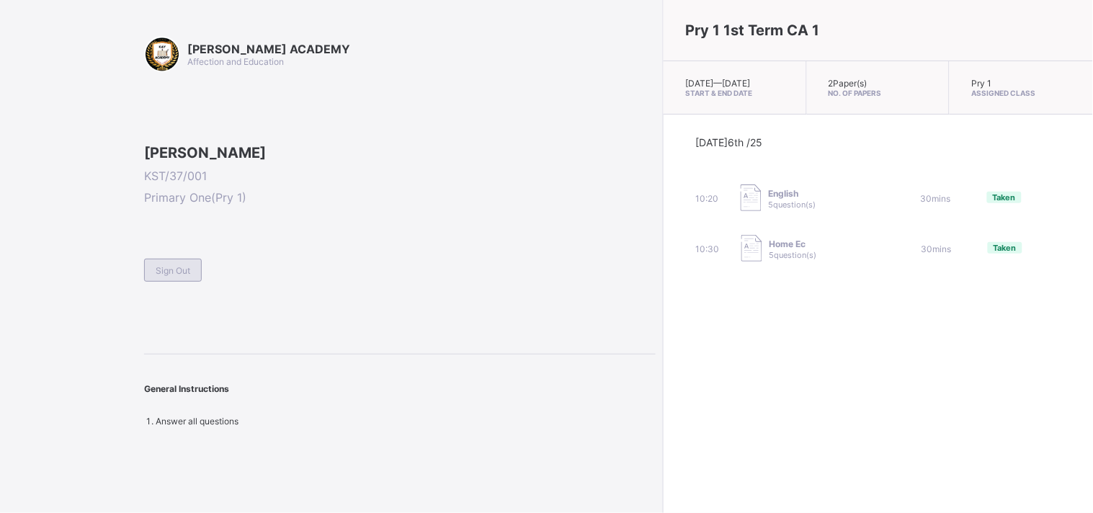
click at [161, 276] on span "Sign Out" at bounding box center [173, 270] width 35 height 11
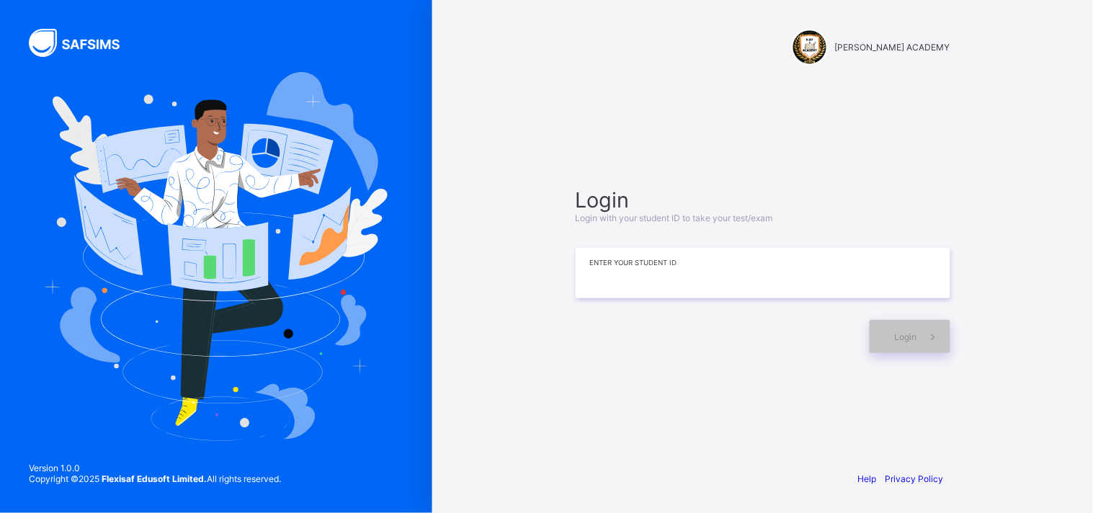
click at [663, 283] on input at bounding box center [763, 273] width 375 height 50
type input "**********"
click at [884, 346] on div "Login" at bounding box center [910, 336] width 81 height 33
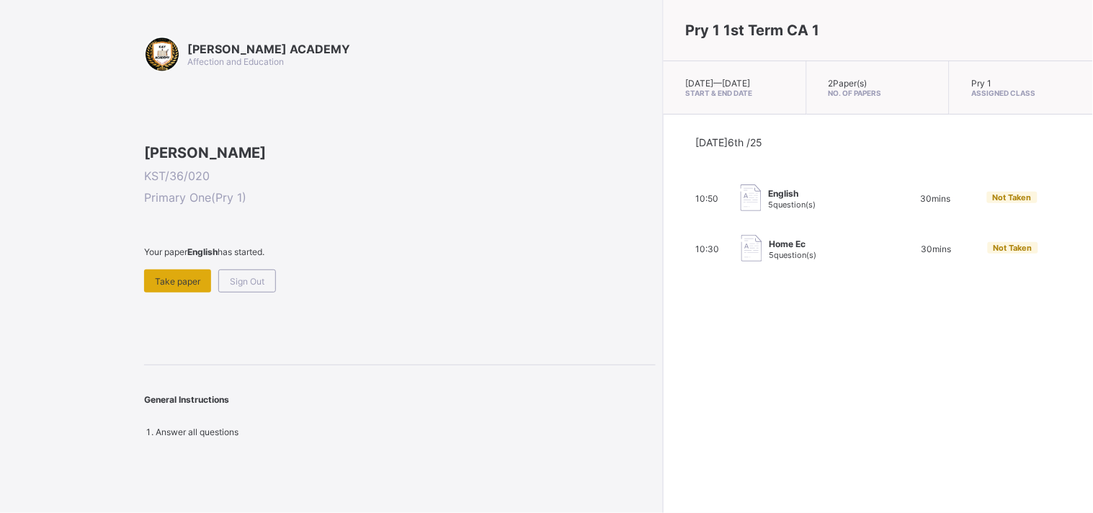
click at [176, 287] on span "Take paper" at bounding box center [177, 281] width 45 height 11
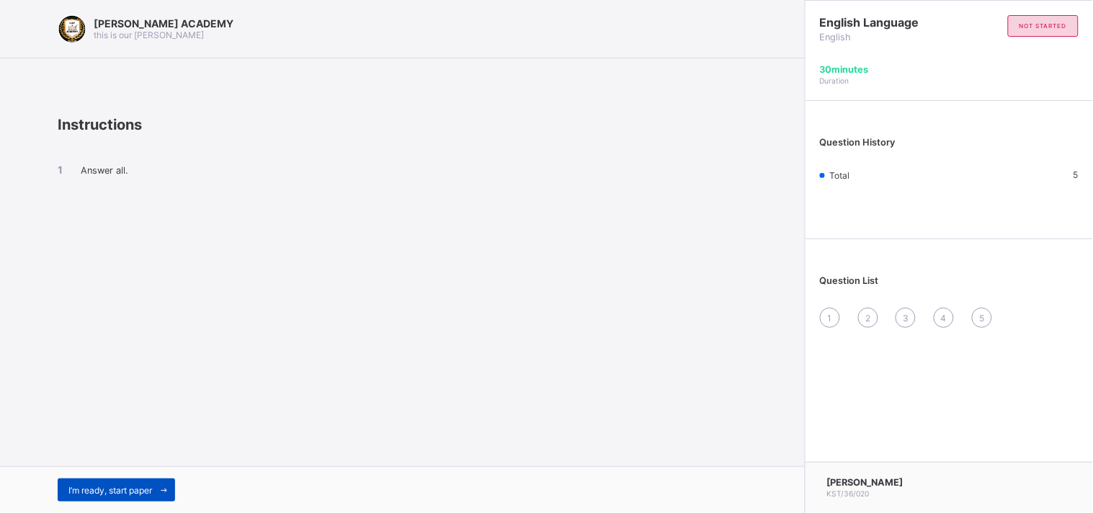
click at [156, 492] on span at bounding box center [163, 489] width 23 height 23
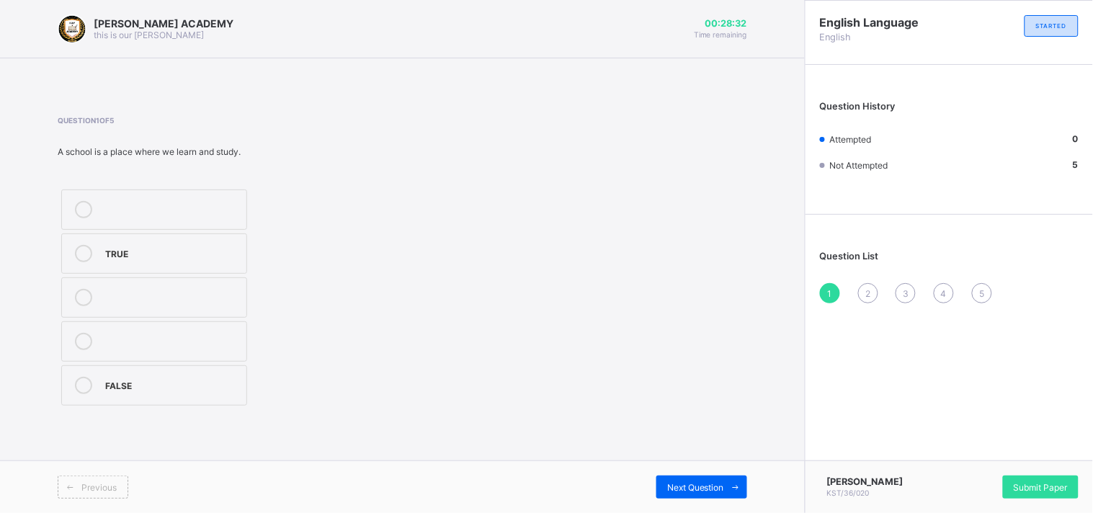
click at [154, 257] on div "TRUE" at bounding box center [172, 252] width 134 height 14
click at [723, 487] on span "Next Question" at bounding box center [695, 487] width 57 height 11
click at [144, 315] on label "Moo moo" at bounding box center [154, 297] width 186 height 40
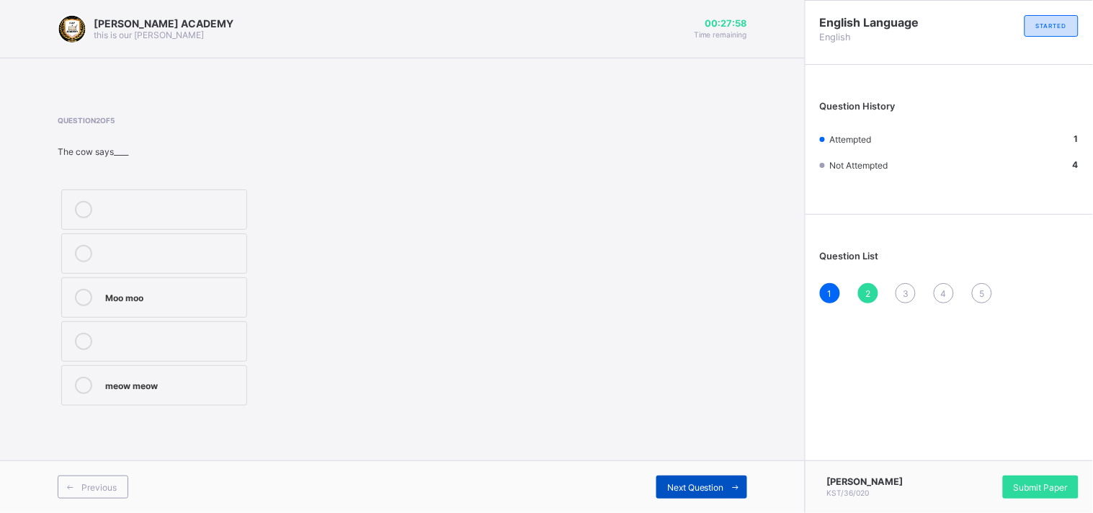
click at [706, 492] on span "Next Question" at bounding box center [695, 487] width 57 height 11
click at [161, 391] on div "Baa baa" at bounding box center [172, 385] width 134 height 17
click at [679, 490] on span "Next Question" at bounding box center [695, 487] width 57 height 11
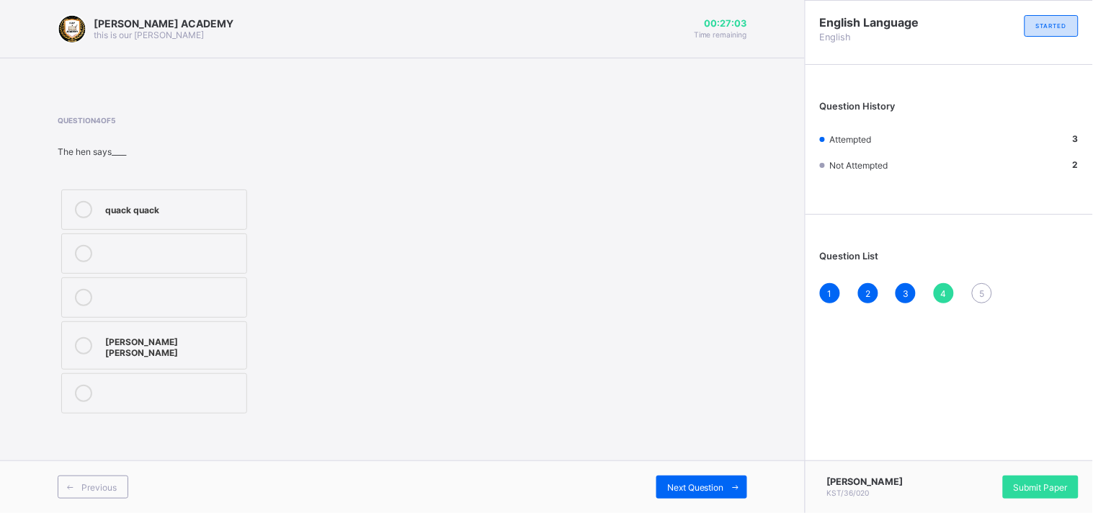
click at [134, 346] on div "Cluck cluck" at bounding box center [172, 345] width 134 height 25
click at [700, 482] on span "Next Question" at bounding box center [695, 487] width 57 height 11
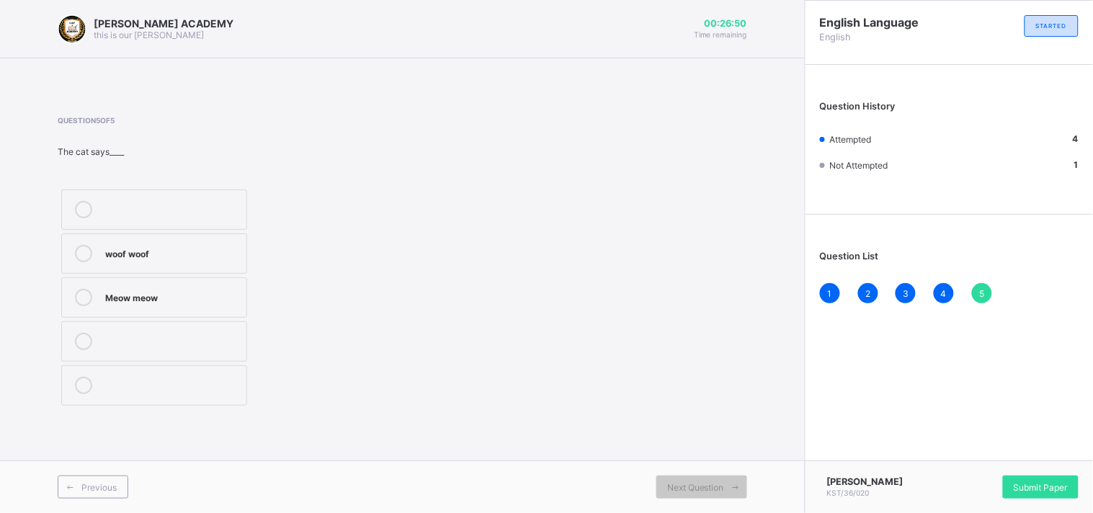
click at [210, 306] on label "Meow meow" at bounding box center [154, 297] width 186 height 40
click at [1030, 485] on span "Submit Paper" at bounding box center [1041, 487] width 54 height 11
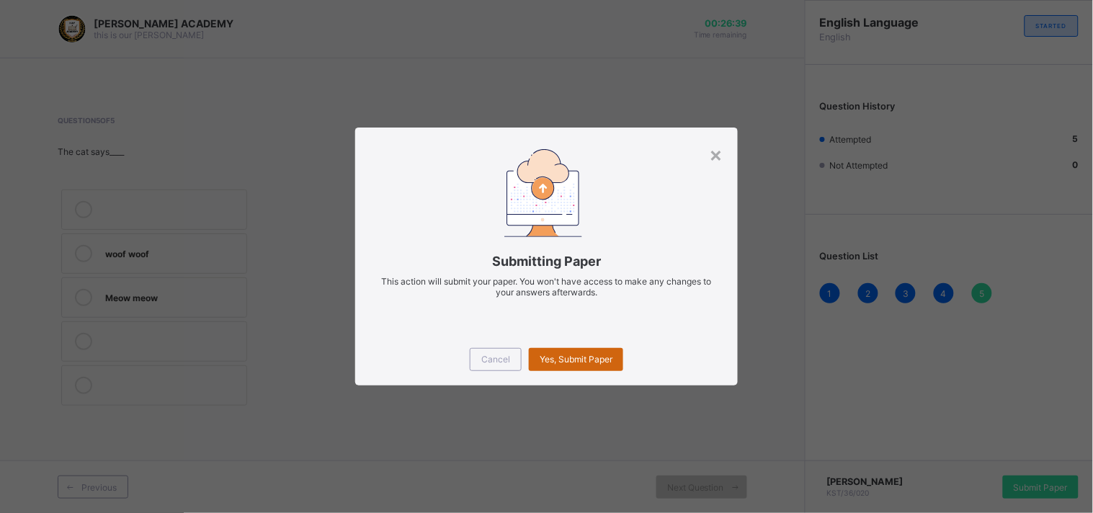
click at [594, 349] on div "Yes, Submit Paper" at bounding box center [576, 359] width 94 height 23
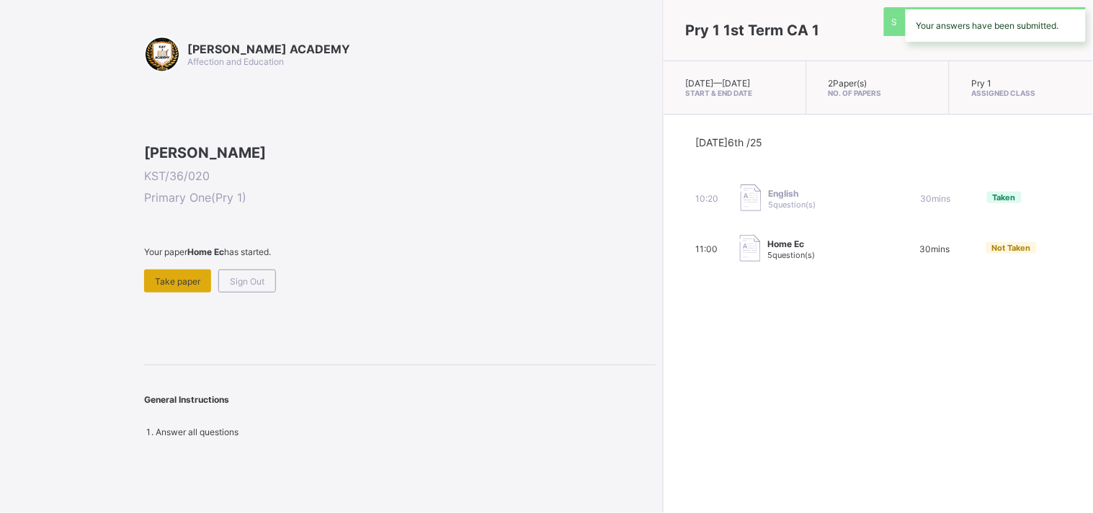
click at [178, 293] on div "Take paper" at bounding box center [177, 280] width 67 height 23
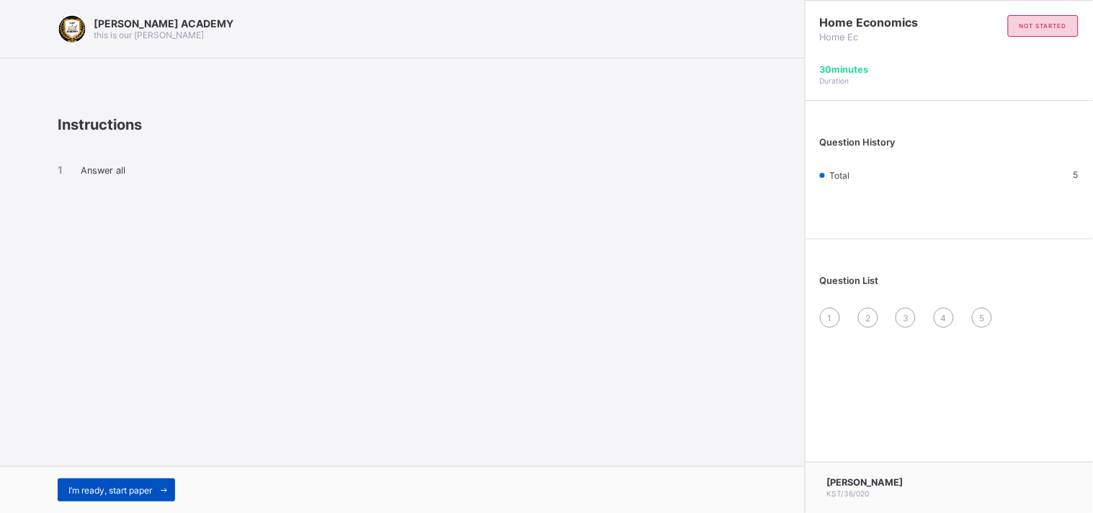
click at [146, 491] on span "I’m ready, start paper" at bounding box center [110, 490] width 84 height 11
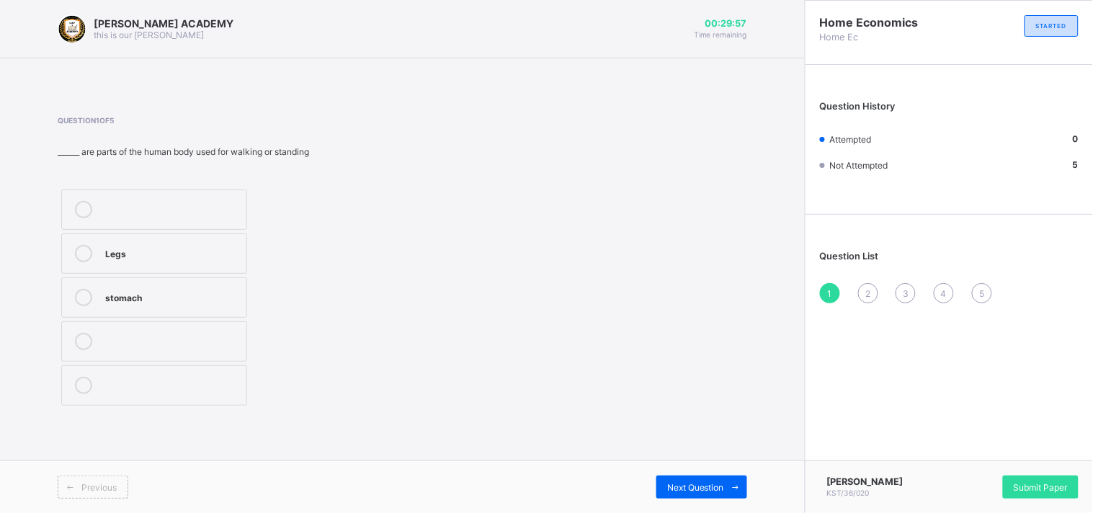
click at [110, 264] on label "Legs" at bounding box center [154, 253] width 186 height 40
click at [710, 486] on span "Next Question" at bounding box center [695, 487] width 57 height 11
click at [99, 300] on label "4" at bounding box center [154, 297] width 186 height 40
click at [696, 484] on span "Next Question" at bounding box center [695, 487] width 57 height 11
click at [169, 343] on div "TRUE" at bounding box center [172, 340] width 134 height 14
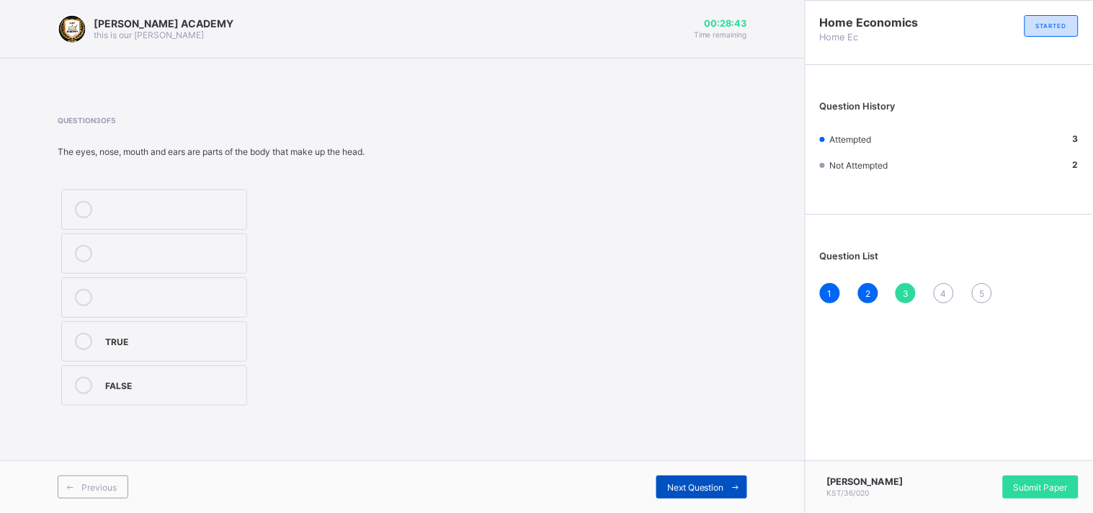
click at [714, 491] on span "Next Question" at bounding box center [695, 487] width 57 height 11
click at [162, 378] on div "Head" at bounding box center [172, 384] width 134 height 14
click at [731, 486] on icon at bounding box center [736, 487] width 11 height 9
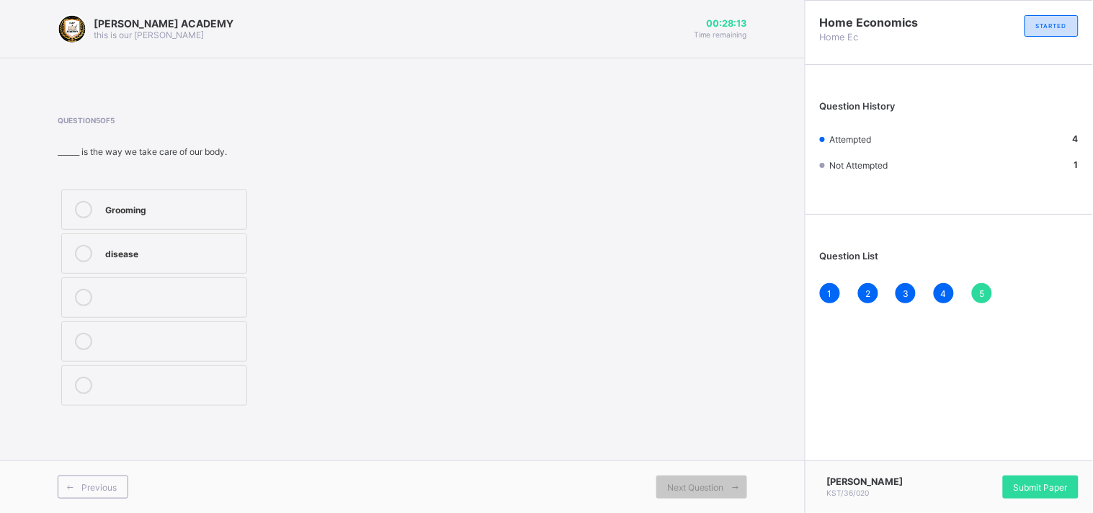
click at [85, 208] on icon at bounding box center [83, 209] width 17 height 17
click at [1025, 487] on span "Submit Paper" at bounding box center [1041, 487] width 54 height 11
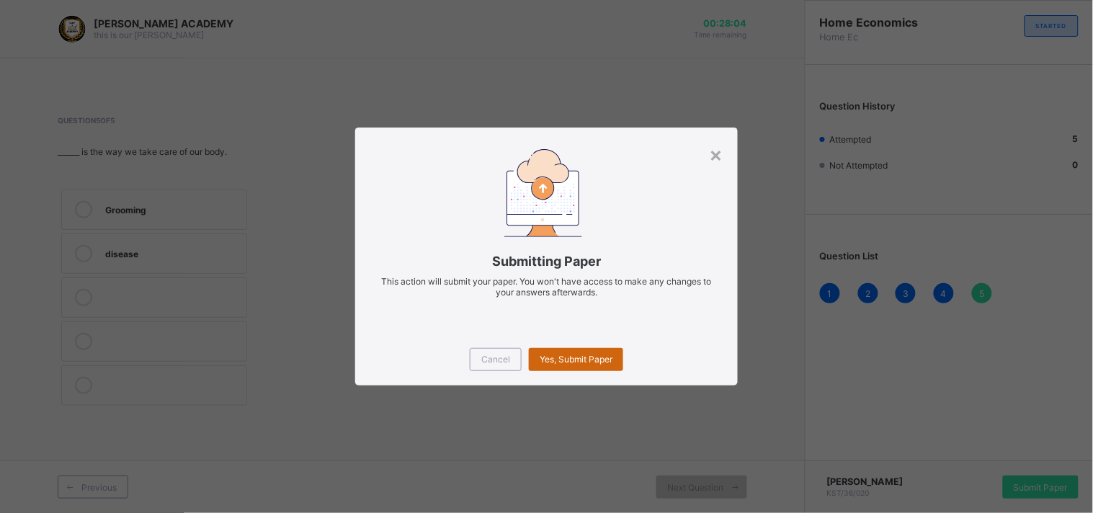
click at [604, 362] on span "Yes, Submit Paper" at bounding box center [576, 359] width 73 height 11
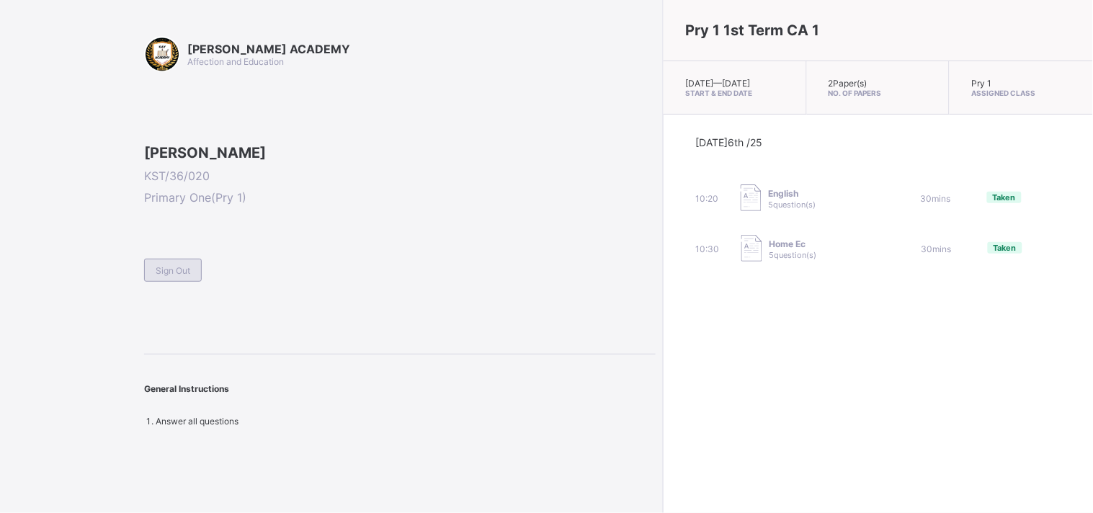
click at [196, 282] on div "Sign Out" at bounding box center [173, 270] width 58 height 23
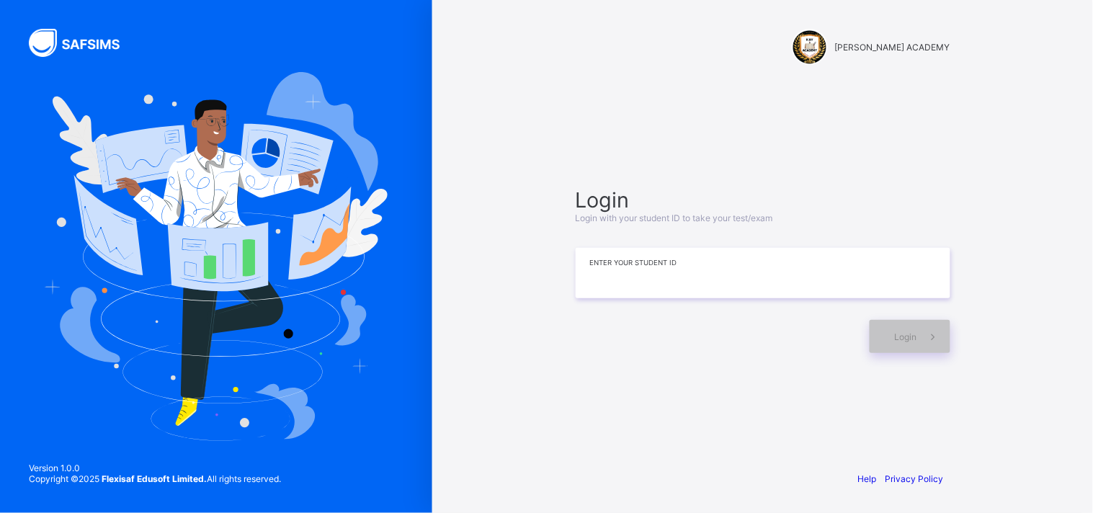
click at [673, 271] on input at bounding box center [763, 273] width 375 height 50
type input "**********"
click at [935, 335] on icon at bounding box center [933, 337] width 15 height 14
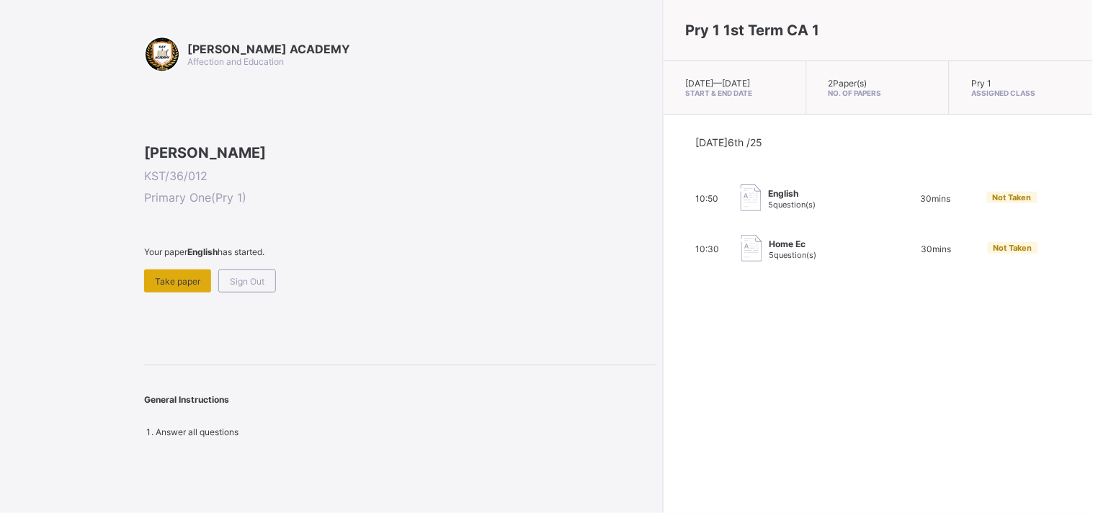
click at [153, 293] on div "Take paper" at bounding box center [177, 280] width 67 height 23
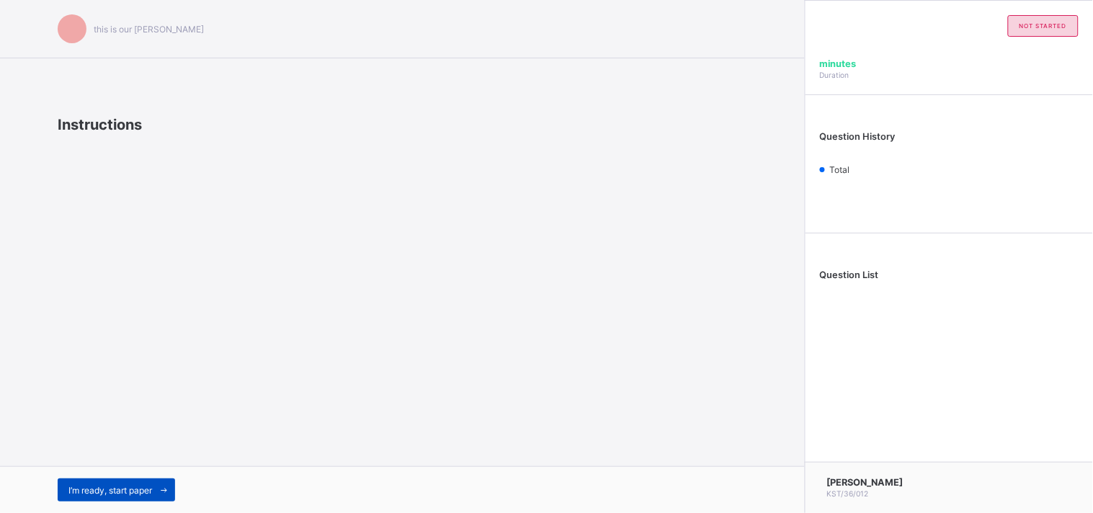
click at [147, 483] on div "I’m ready, start paper" at bounding box center [116, 489] width 117 height 23
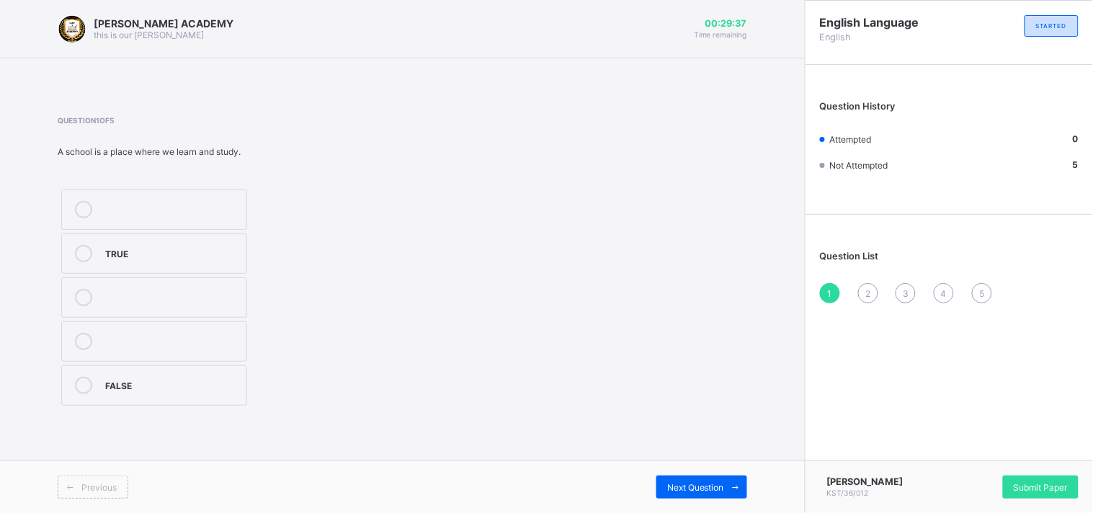
click at [197, 265] on label "TRUE" at bounding box center [154, 253] width 186 height 40
click at [714, 490] on span "Next Question" at bounding box center [695, 487] width 57 height 11
click at [184, 286] on label "Moo moo" at bounding box center [154, 297] width 186 height 40
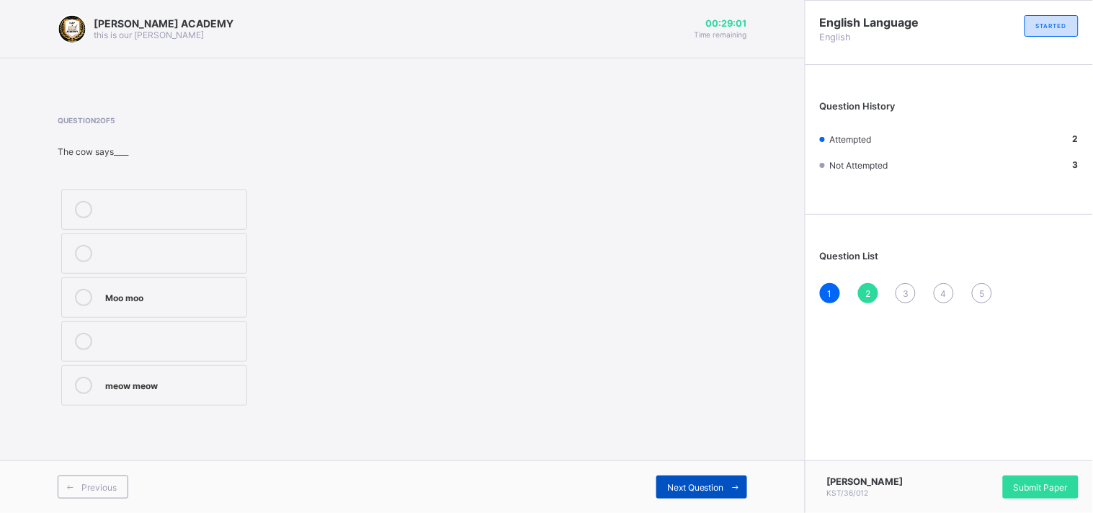
click at [732, 483] on icon at bounding box center [736, 487] width 11 height 9
click at [162, 385] on div "Baa baa" at bounding box center [172, 384] width 134 height 14
click at [711, 494] on div "Next Question" at bounding box center [701, 487] width 91 height 23
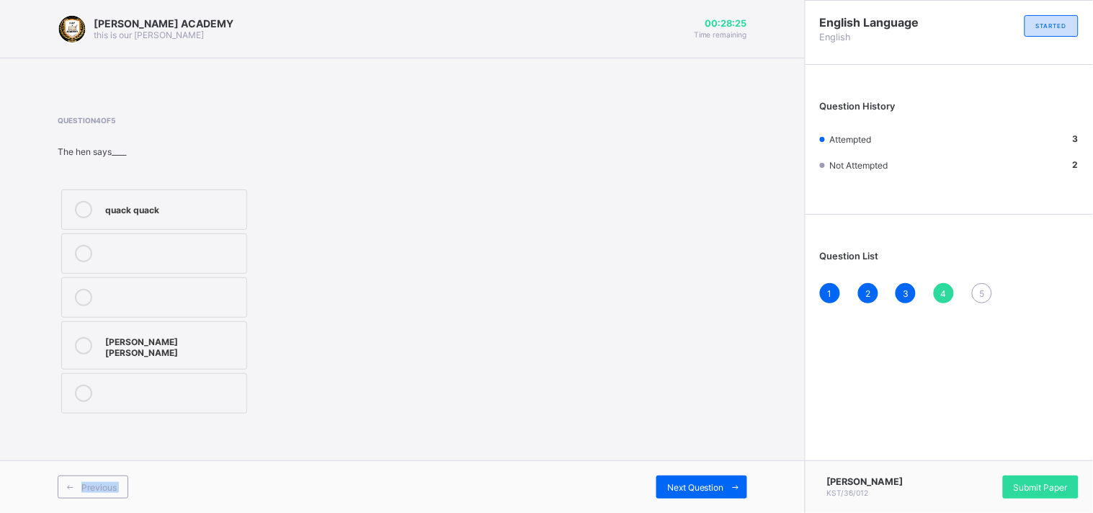
drag, startPoint x: 587, startPoint y: 465, endPoint x: 306, endPoint y: 356, distance: 300.7
click at [306, 356] on div "KAY ACADEMY this is our motton 00:28:25 Time remaining Question 4 of 5 The hen …" at bounding box center [402, 256] width 805 height 513
click at [205, 373] on label at bounding box center [154, 393] width 186 height 40
click at [188, 344] on div "Cluck cluck" at bounding box center [172, 345] width 134 height 25
click at [733, 486] on icon at bounding box center [736, 487] width 11 height 9
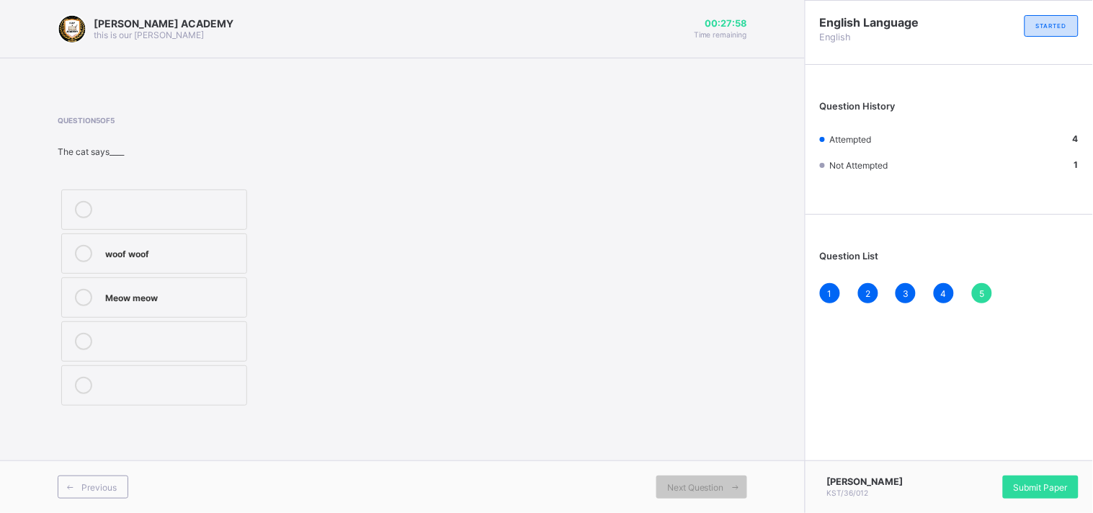
click at [234, 294] on div "Meow meow" at bounding box center [172, 296] width 134 height 14
click at [1056, 488] on span "Submit Paper" at bounding box center [1041, 487] width 54 height 11
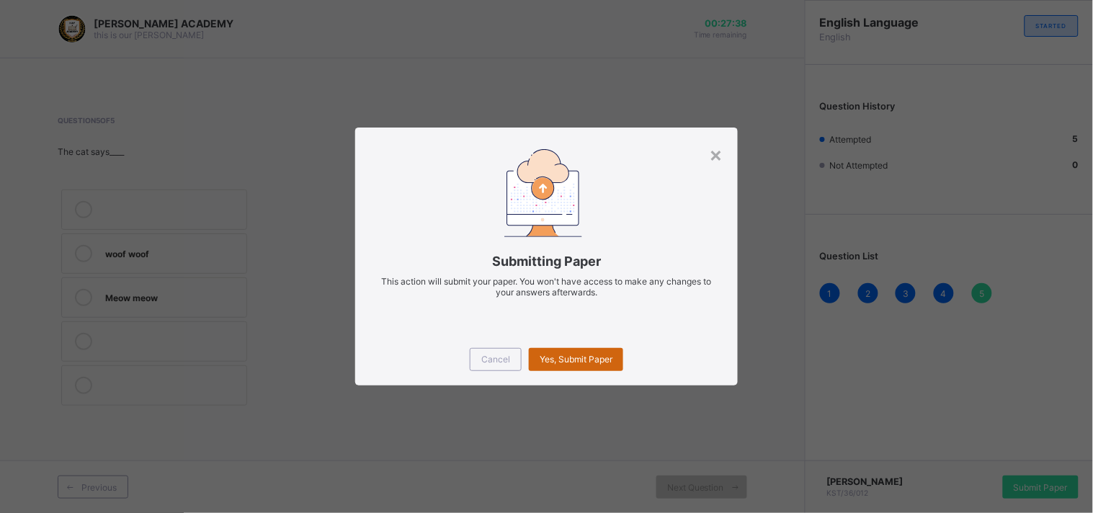
click at [612, 358] on span "Yes, Submit Paper" at bounding box center [576, 359] width 73 height 11
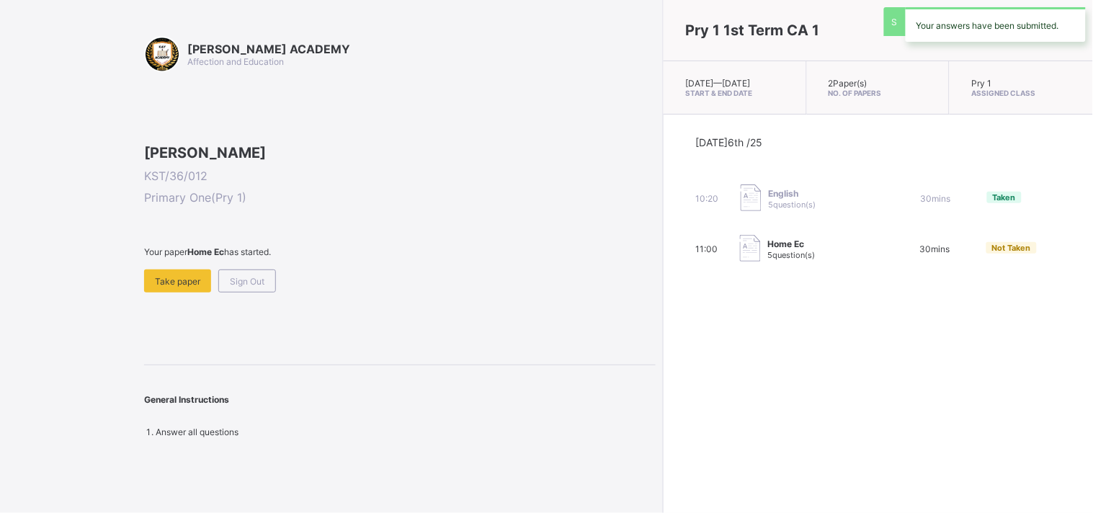
click at [198, 391] on div "KAY ACADEMY Affection and Education Aisha Mohammed KST/36/012 Primary One ( Pry…" at bounding box center [400, 236] width 512 height 401
click at [185, 293] on div "Take paper" at bounding box center [177, 280] width 67 height 23
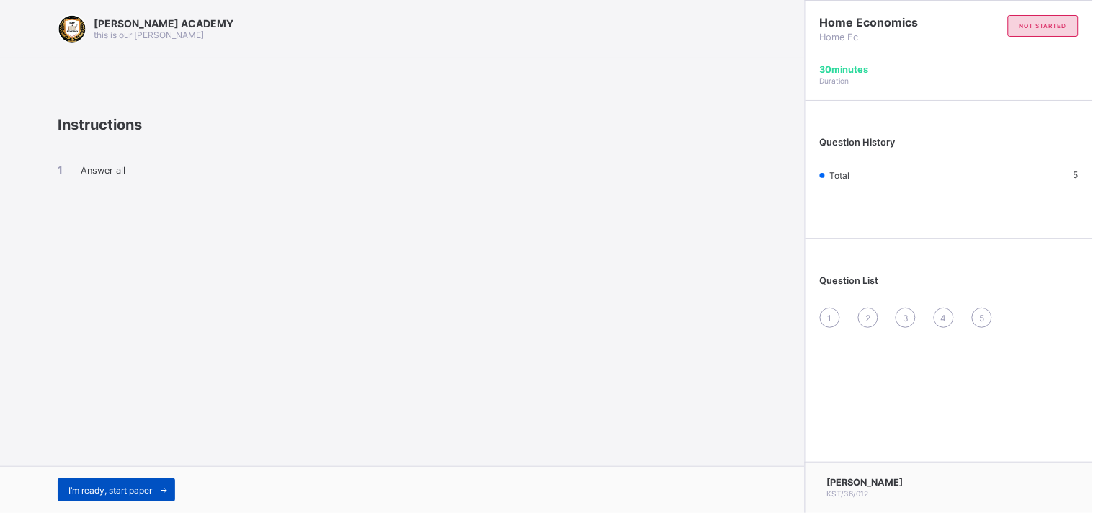
click at [149, 485] on span "I’m ready, start paper" at bounding box center [110, 490] width 84 height 11
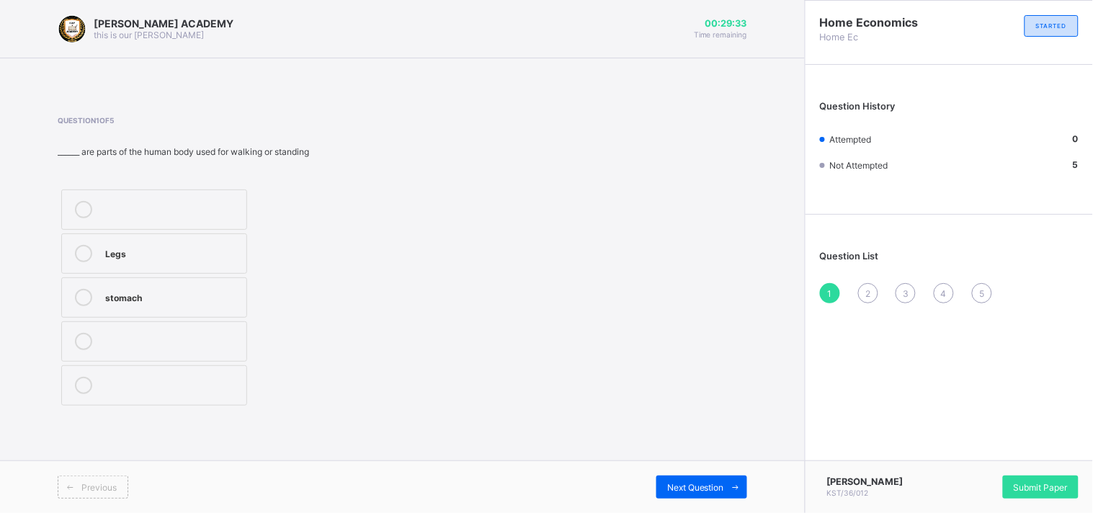
click at [180, 267] on label "Legs" at bounding box center [154, 253] width 186 height 40
click at [706, 495] on div "Next Question" at bounding box center [701, 487] width 91 height 23
click at [163, 290] on div "4" at bounding box center [172, 296] width 134 height 14
click at [693, 490] on span "Next Question" at bounding box center [695, 487] width 57 height 11
click at [140, 335] on div "TRUE" at bounding box center [172, 340] width 134 height 14
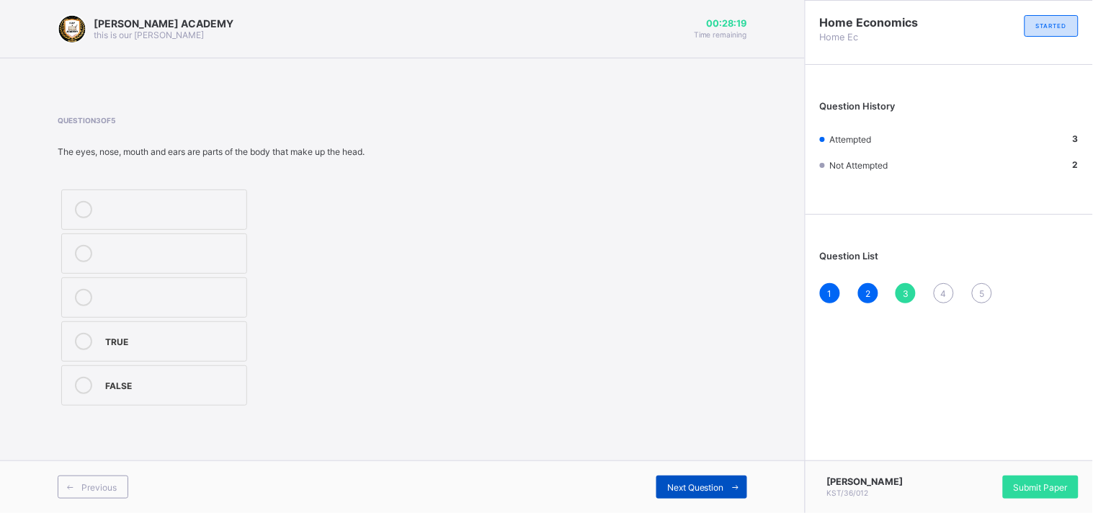
click at [694, 494] on div "Next Question" at bounding box center [701, 487] width 91 height 23
click at [221, 248] on div "human" at bounding box center [172, 252] width 134 height 14
click at [226, 387] on div "Head" at bounding box center [172, 384] width 134 height 14
click at [689, 490] on span "Next Question" at bounding box center [695, 487] width 57 height 11
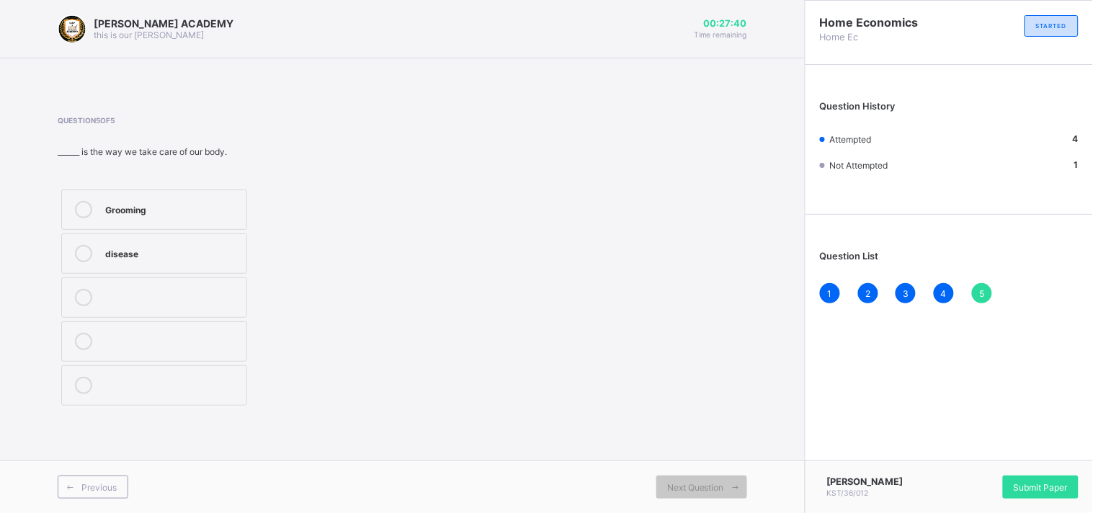
click at [204, 199] on label "Grooming" at bounding box center [154, 209] width 186 height 40
click at [1014, 490] on span "Submit Paper" at bounding box center [1041, 487] width 54 height 11
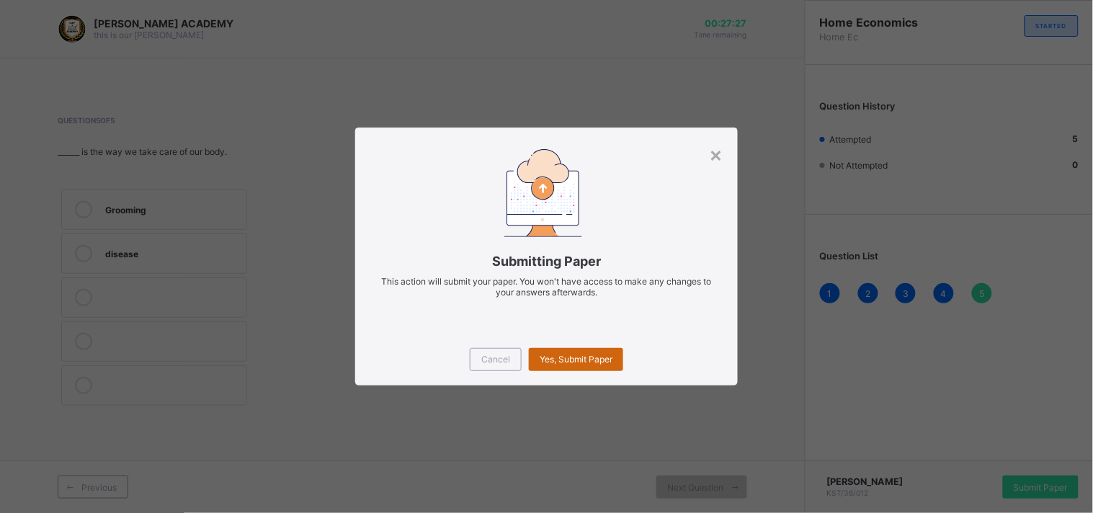
click at [622, 357] on div "Yes, Submit Paper" at bounding box center [576, 359] width 94 height 23
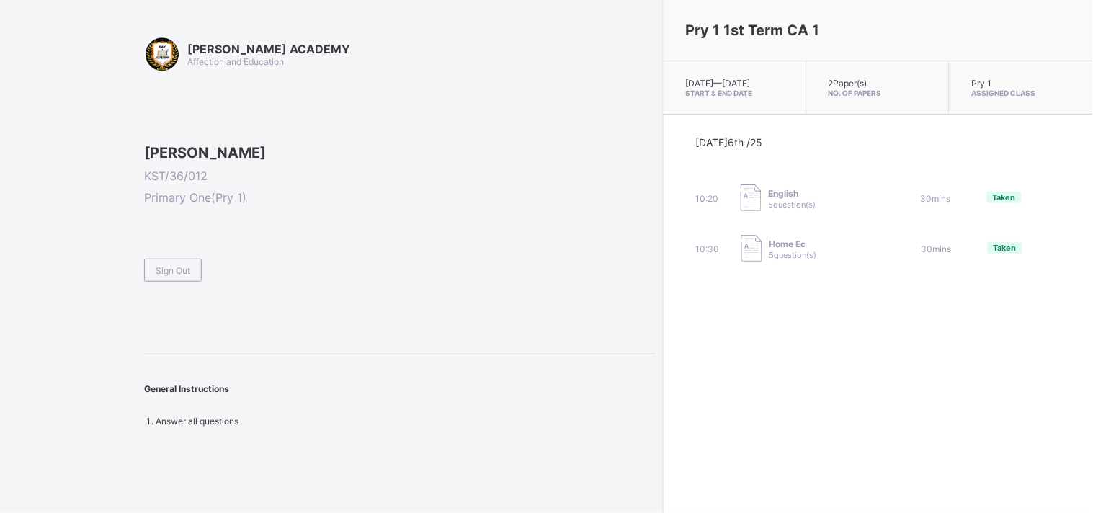
click at [383, 282] on div "Sign Out" at bounding box center [400, 263] width 512 height 35
click at [187, 282] on div "Sign Out" at bounding box center [173, 270] width 58 height 23
